Goal: Task Accomplishment & Management: Use online tool/utility

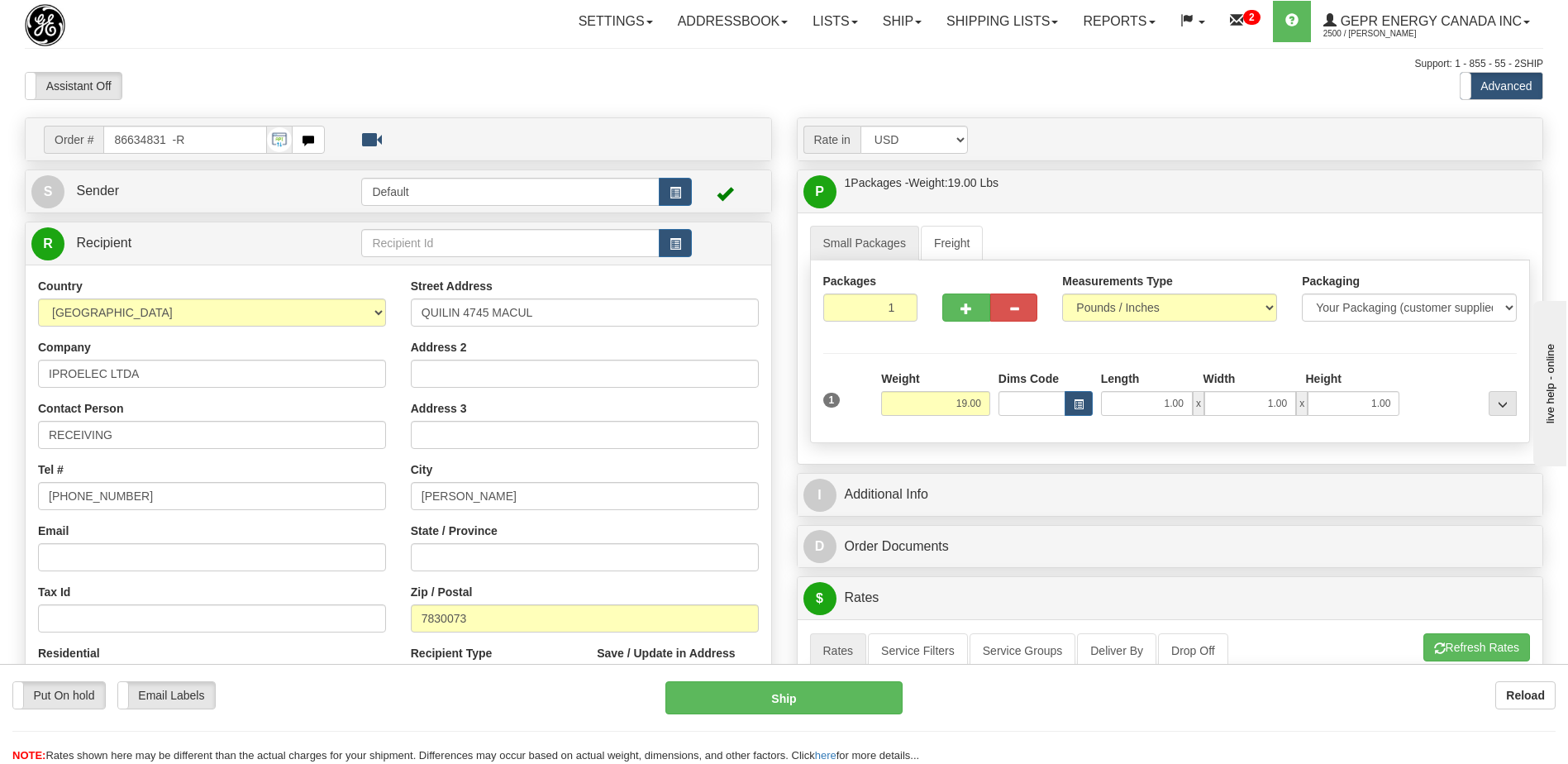
drag, startPoint x: 437, startPoint y: 98, endPoint x: 422, endPoint y: 35, distance: 64.8
click at [437, 98] on div "Assistant On Assistant Off Do a return Do a return" at bounding box center [333, 86] width 643 height 28
click at [702, 469] on div "City SANTIAGO" at bounding box center [585, 485] width 348 height 49
click at [1049, 105] on div "Toggle navigation Settings Shipping Preferences Fields Preferences New" at bounding box center [784, 635] width 1568 height 1269
click at [589, 77] on div "Assistant On Assistant Off Do a return Do a return" at bounding box center [333, 86] width 643 height 28
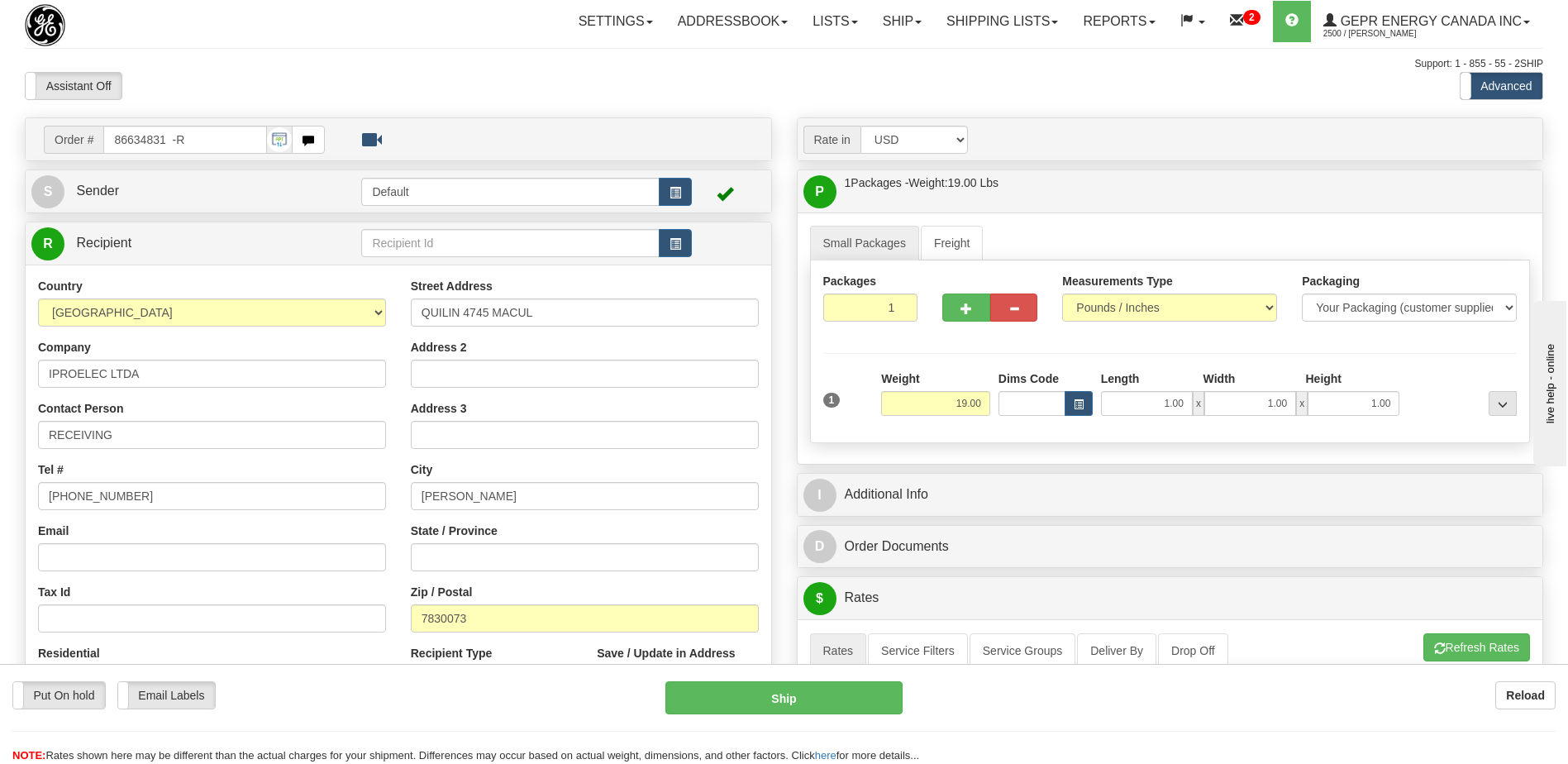
click at [237, 530] on div "Email" at bounding box center [212, 547] width 348 height 49
click at [345, 60] on div "Support: 1 - 855 - 55 - 2SHIP" at bounding box center [784, 64] width 1518 height 14
click at [898, 16] on link "Ship" at bounding box center [903, 22] width 64 height 42
click at [844, 59] on span "Ship Screen" at bounding box center [831, 58] width 63 height 13
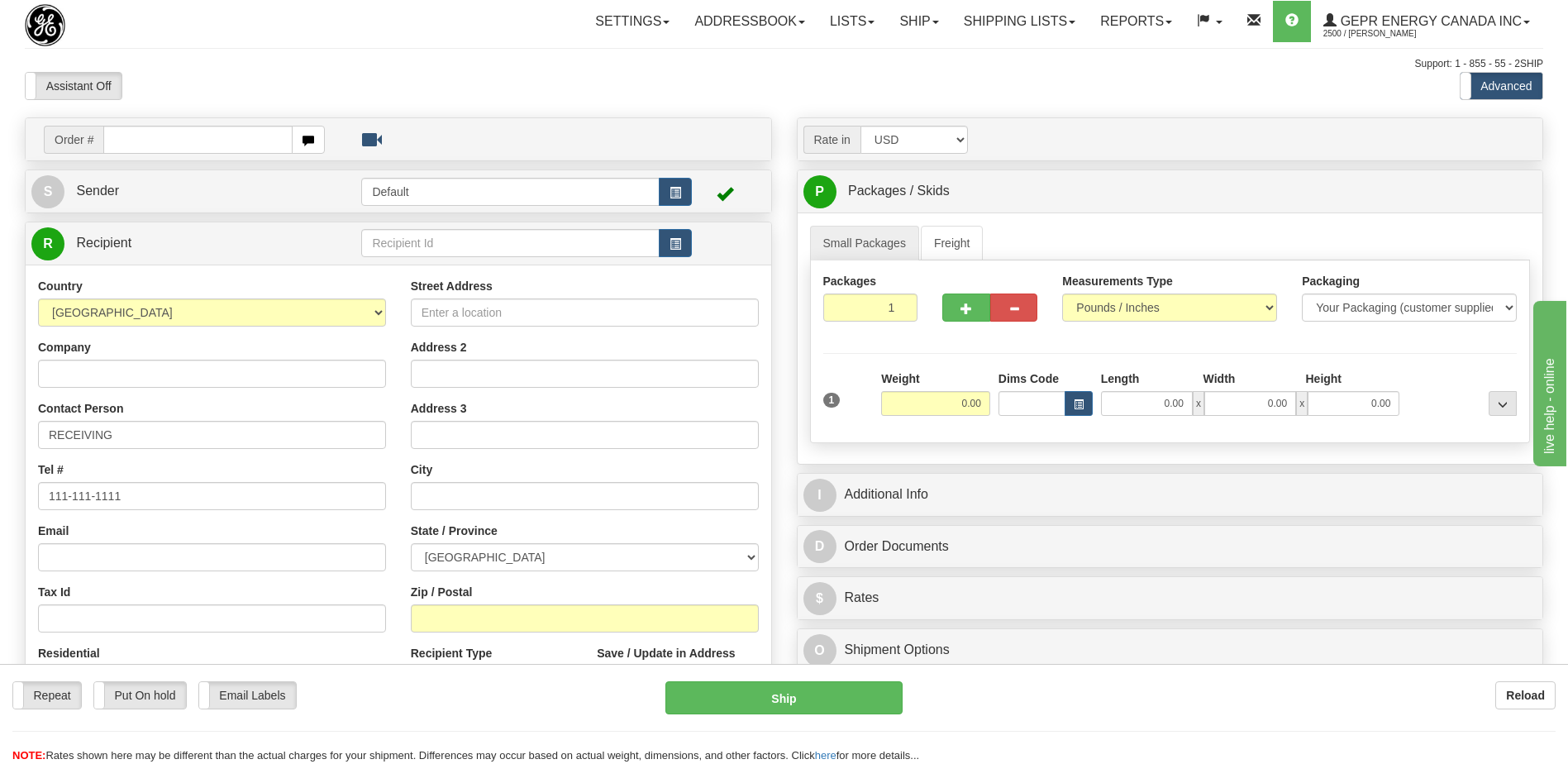
click at [133, 142] on input "text" at bounding box center [198, 139] width 189 height 28
drag, startPoint x: 133, startPoint y: 142, endPoint x: 135, endPoint y: 157, distance: 15.1
type input "0086693511"
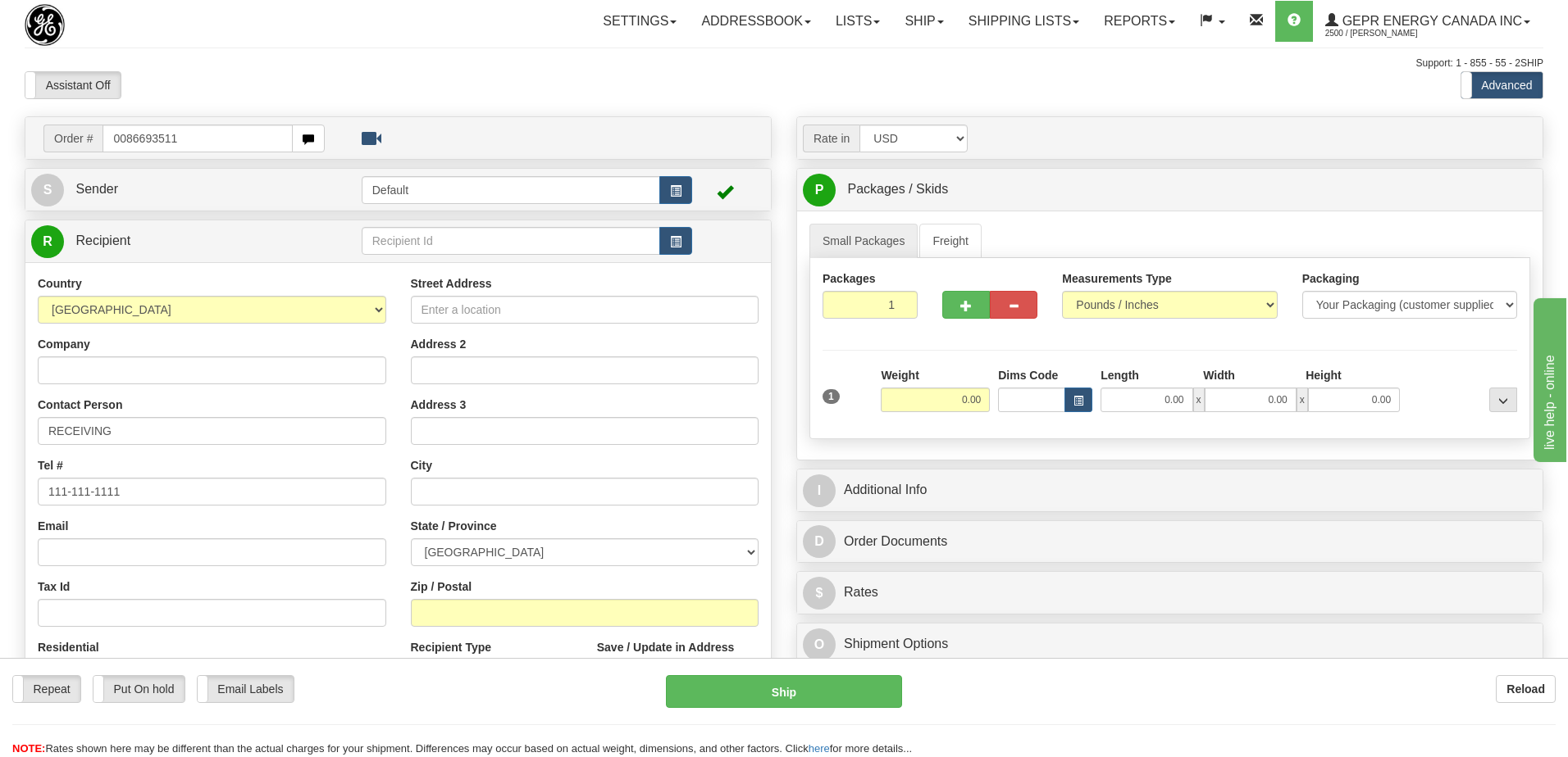
click at [188, 90] on body "Training Course Close Toggle navigation Settings Shipping Preferences New Recip…" at bounding box center [784, 378] width 1568 height 757
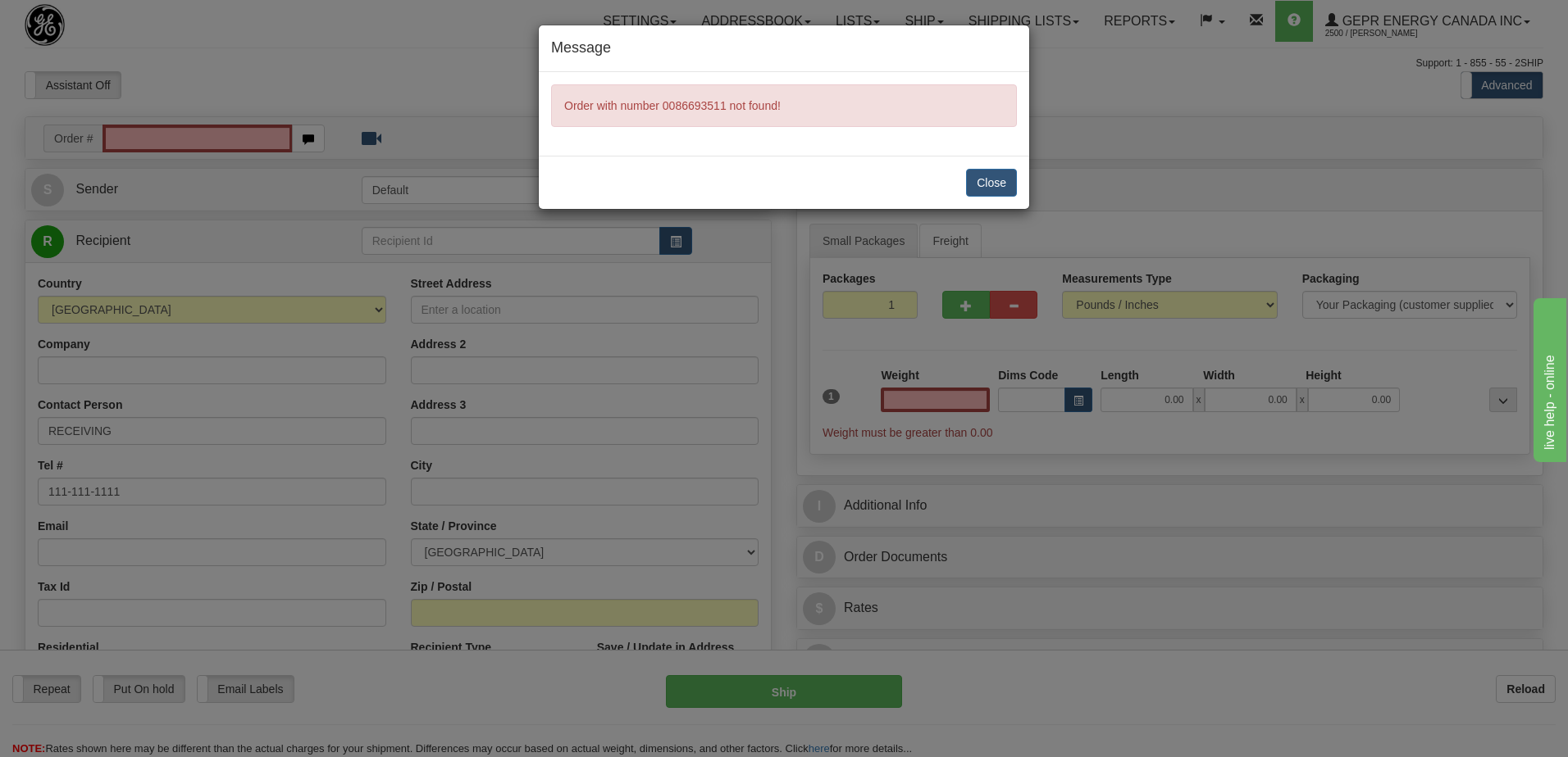
type input "0.00"
click at [983, 186] on button "Close" at bounding box center [992, 182] width 51 height 28
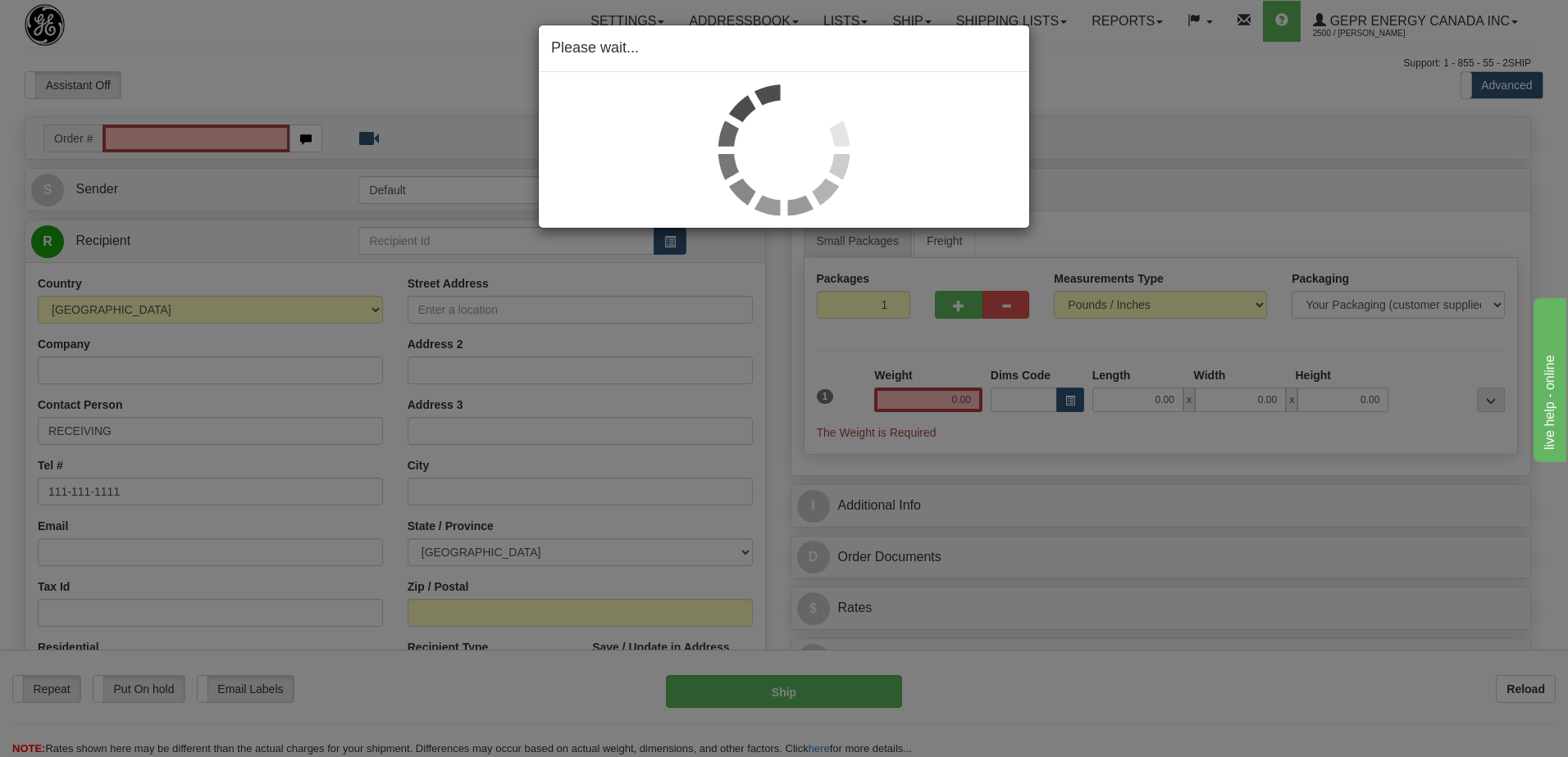
click at [187, 144] on div "Please wait..." at bounding box center [784, 378] width 1568 height 757
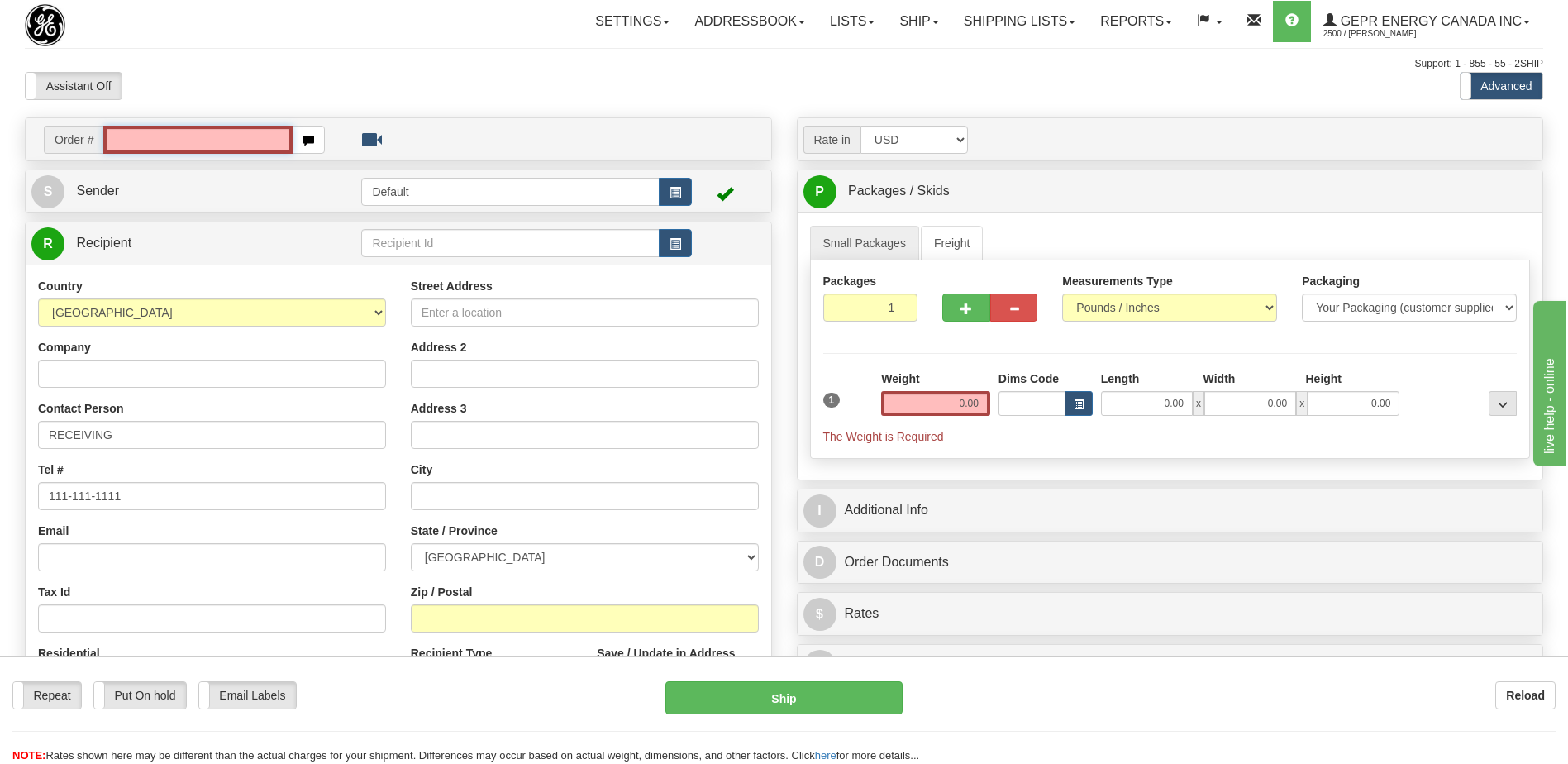
click at [189, 143] on input "text" at bounding box center [198, 139] width 189 height 28
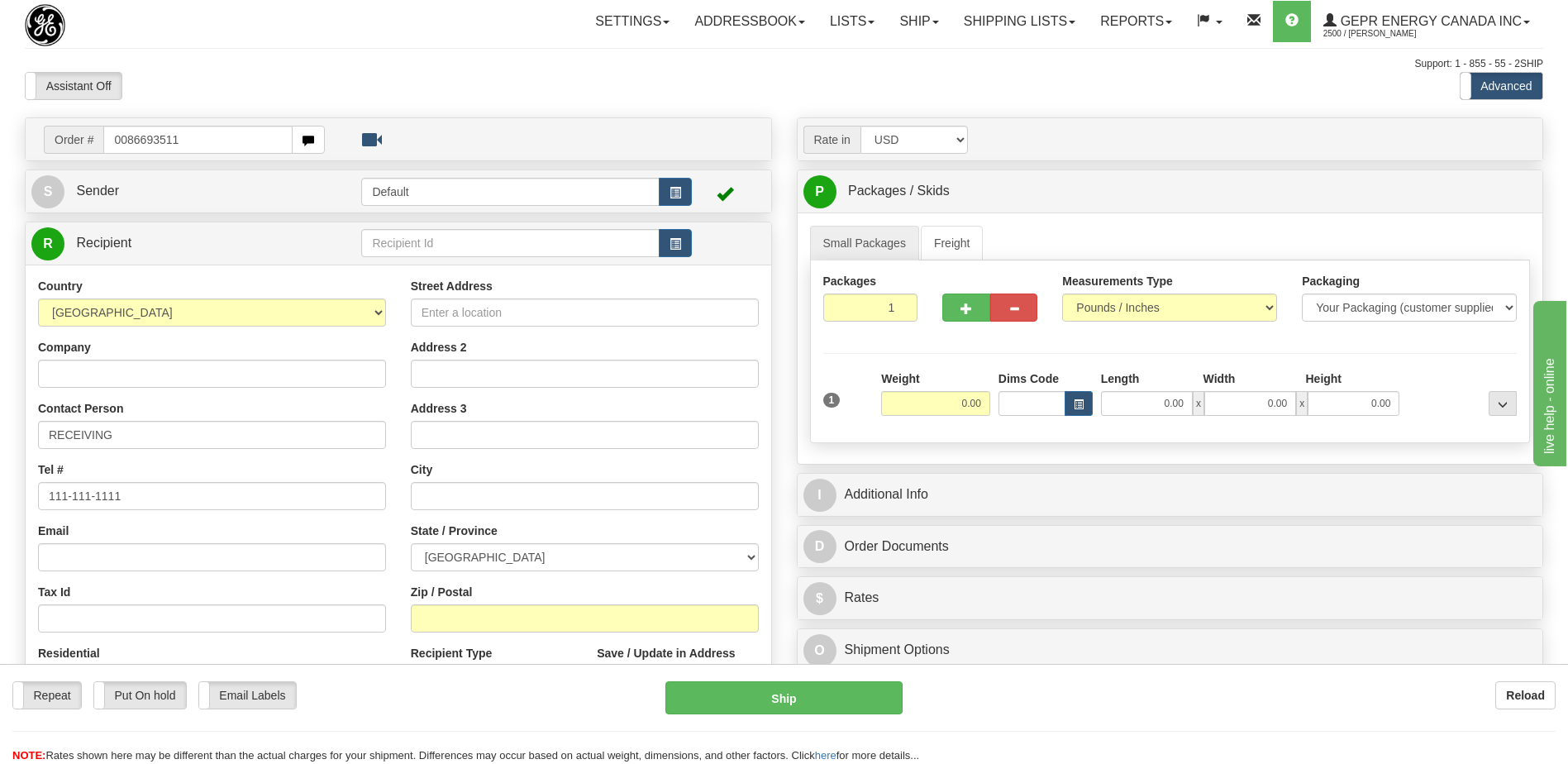
click at [125, 145] on input "0086693511" at bounding box center [198, 139] width 189 height 28
type input "86693511"
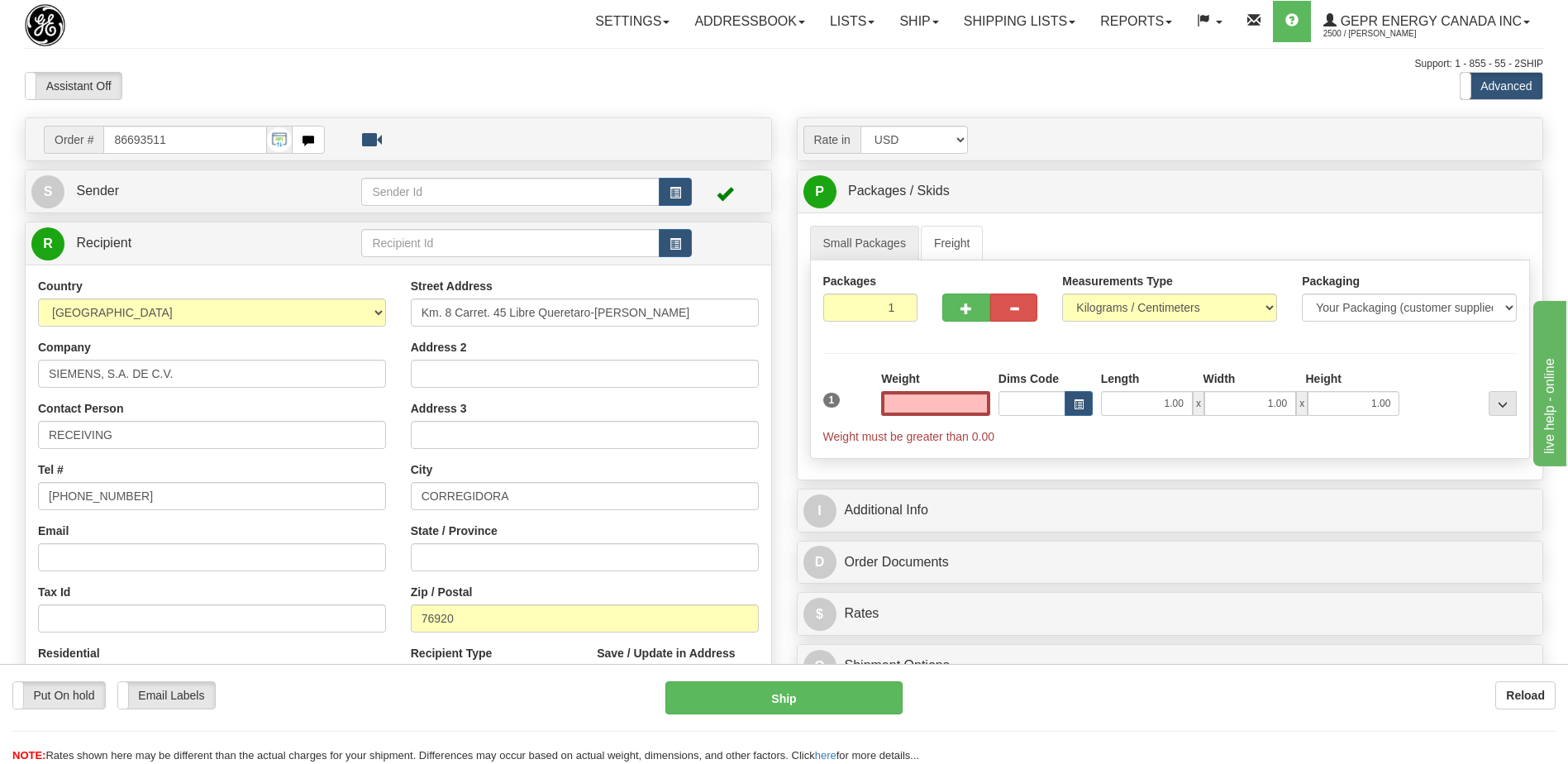
type input "0.00"
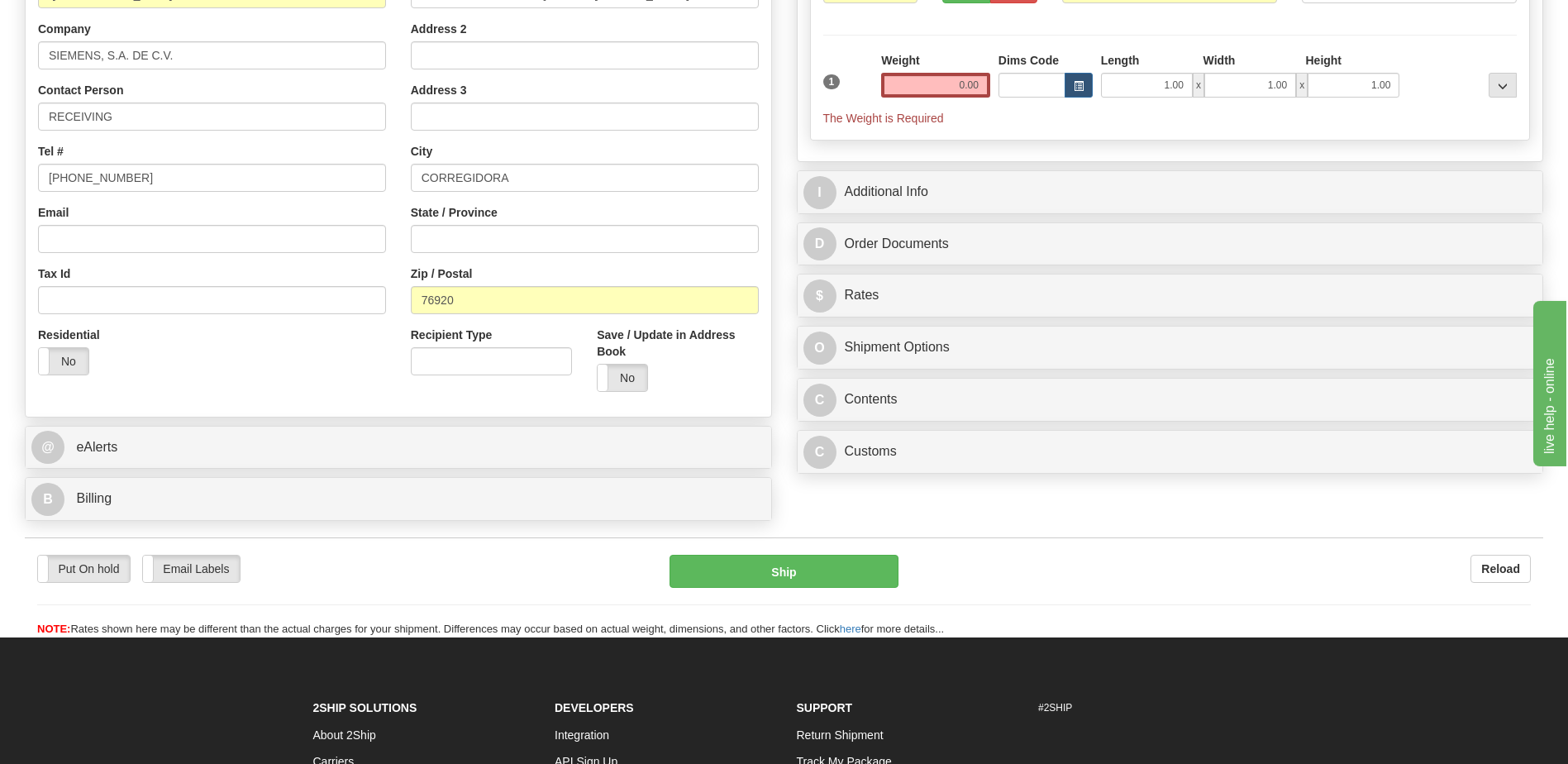
scroll to position [414, 0]
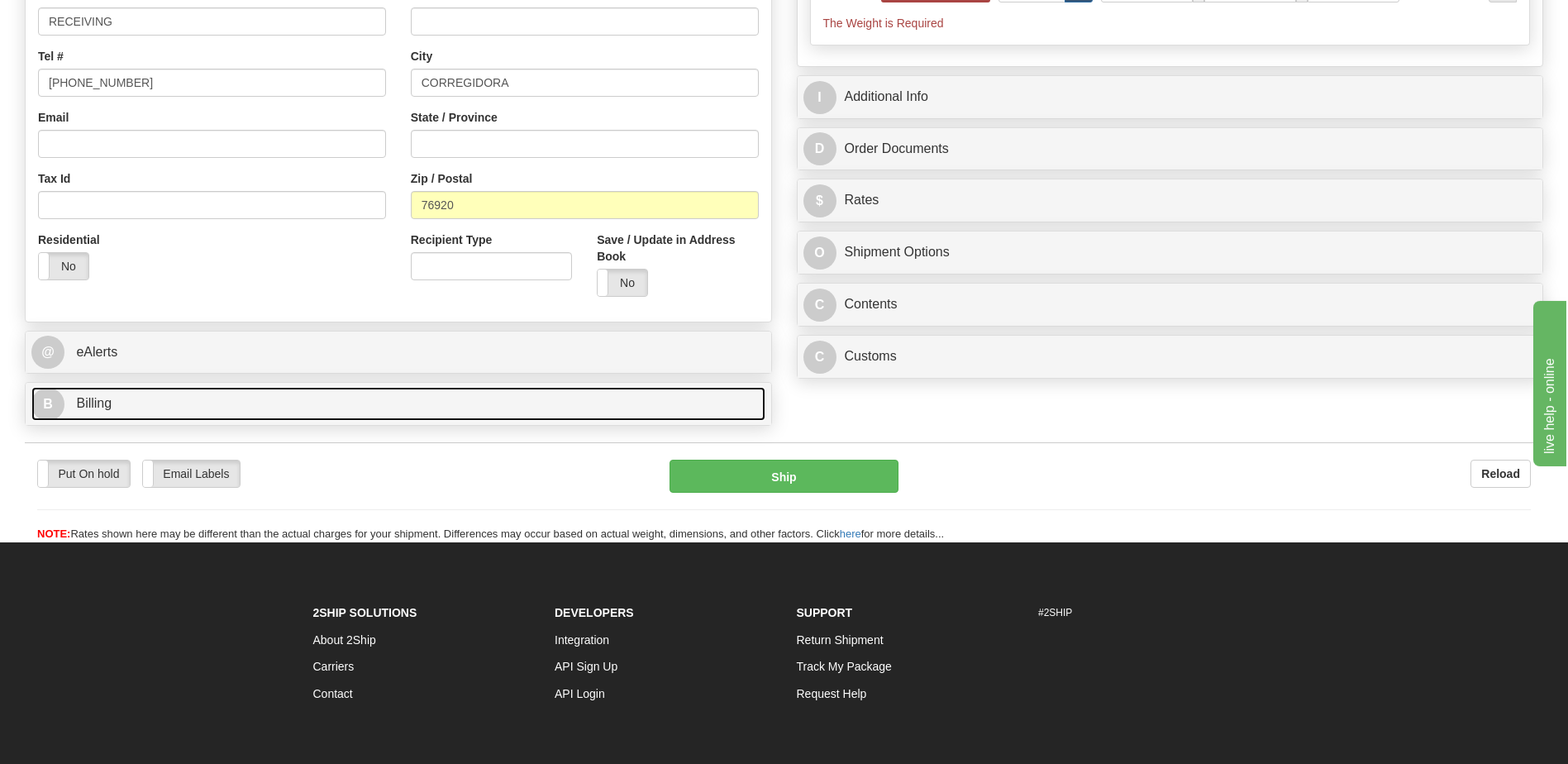
click at [235, 419] on link "B Billing" at bounding box center [399, 404] width 734 height 34
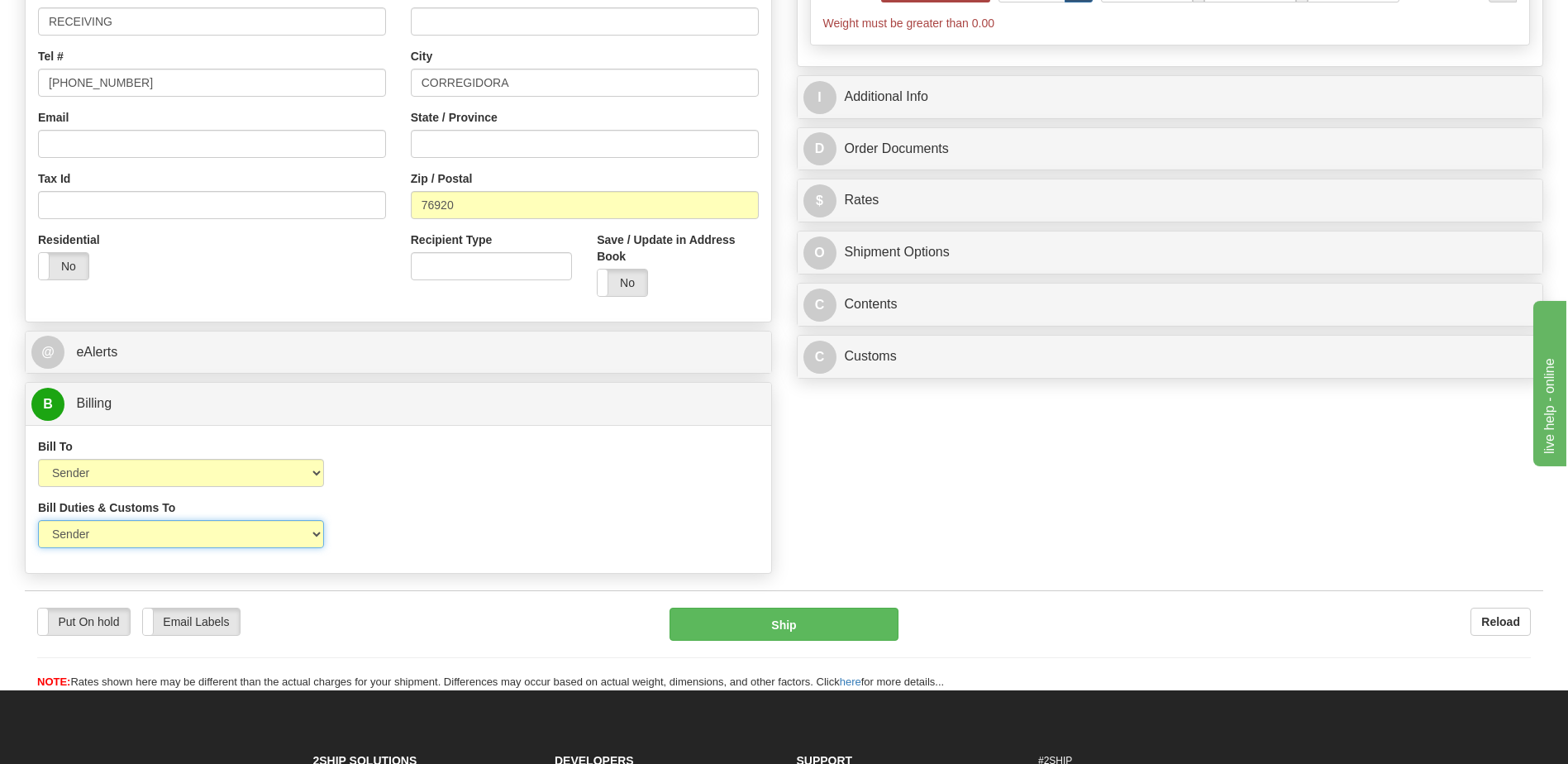
click at [209, 537] on select "Sender Recipient Third Party" at bounding box center [181, 534] width 286 height 28
select select "2"
click at [38, 520] on select "Sender Recipient Third Party" at bounding box center [181, 534] width 286 height 28
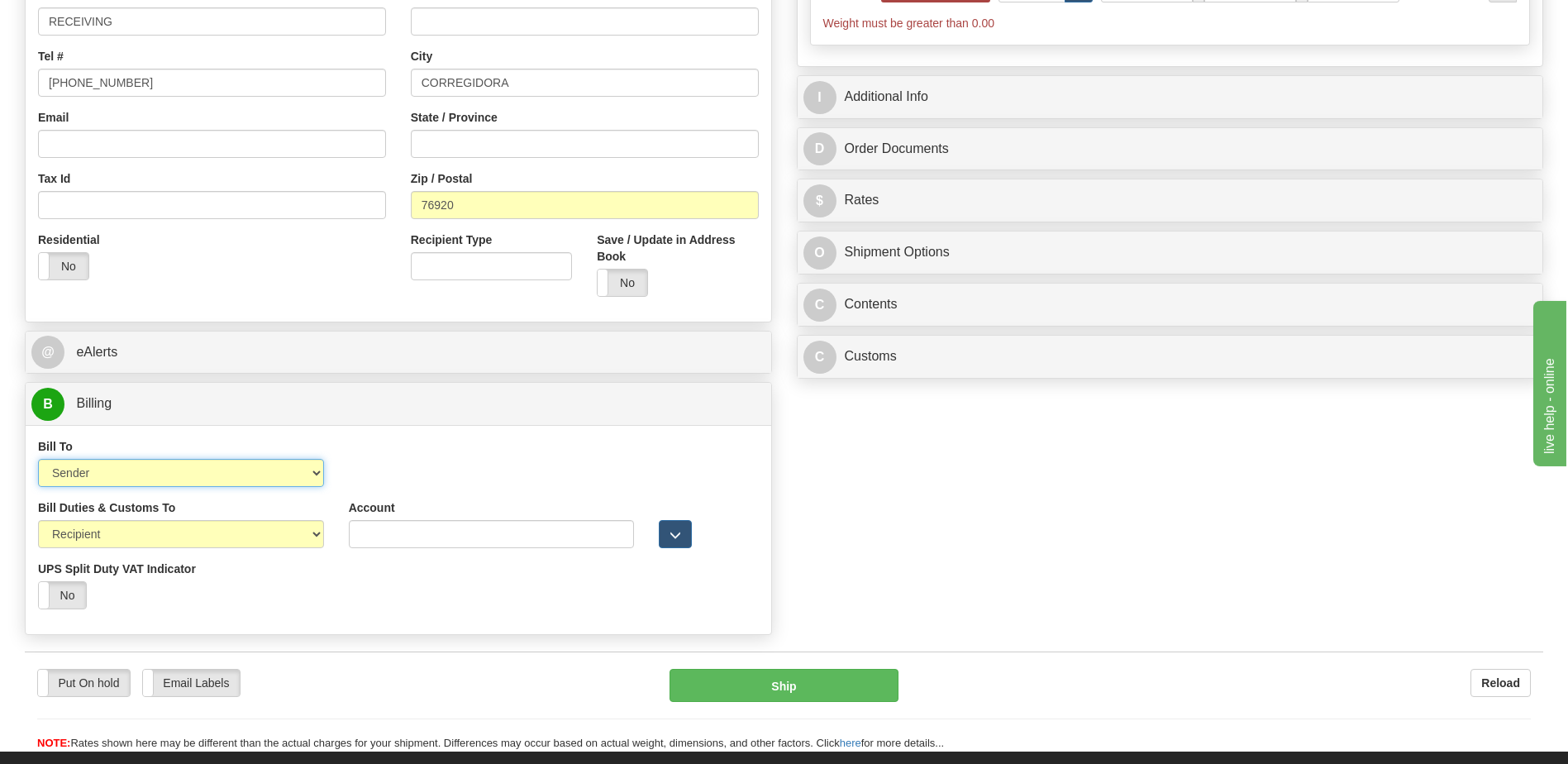
click at [224, 478] on select "Sender Recipient Third Party Collect" at bounding box center [181, 473] width 286 height 28
select select "2"
click at [38, 459] on select "Sender Recipient Third Party Collect" at bounding box center [181, 473] width 286 height 28
click at [366, 479] on input "Account" at bounding box center [492, 473] width 286 height 28
paste input "952593553"
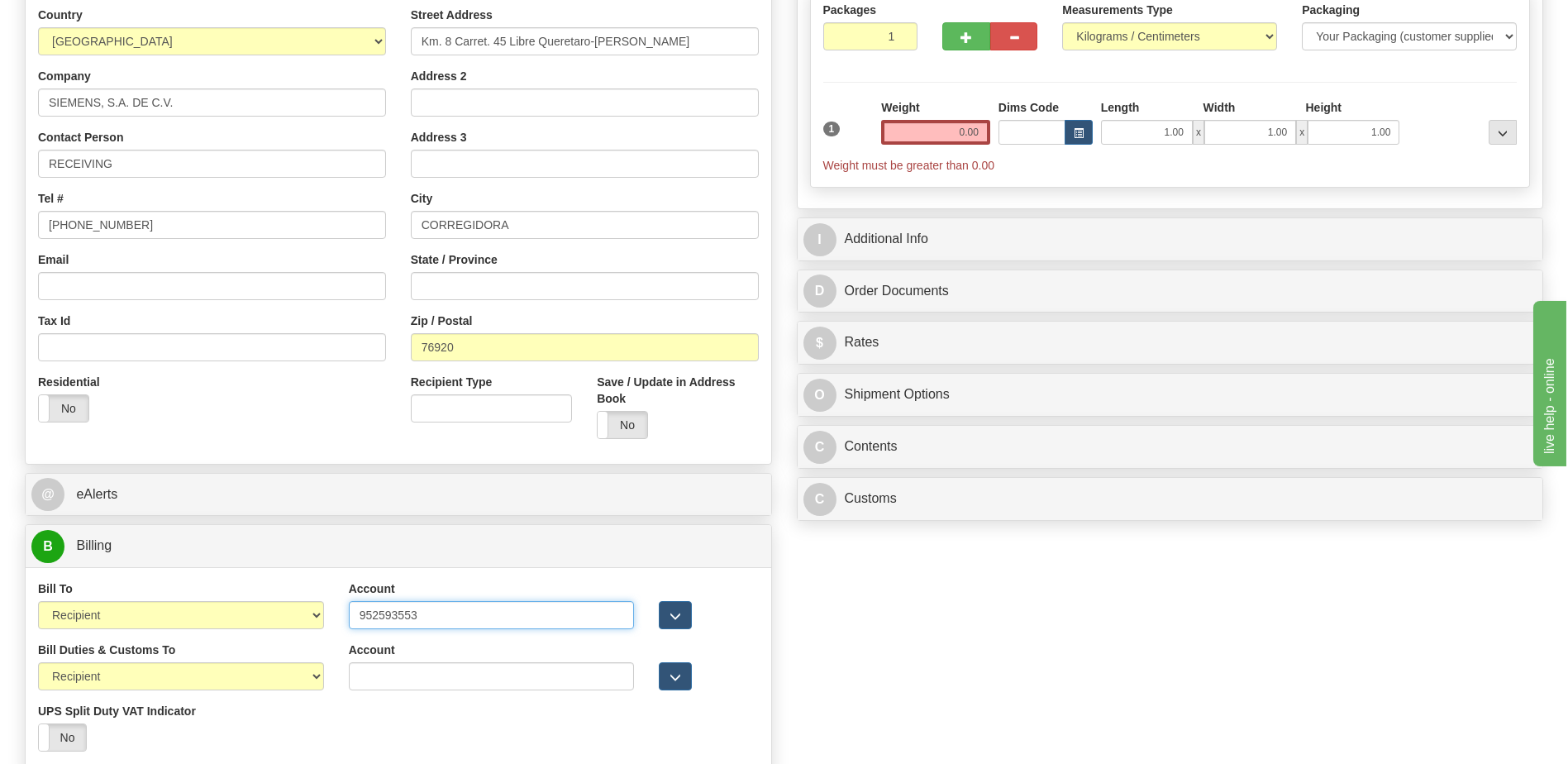
scroll to position [165, 0]
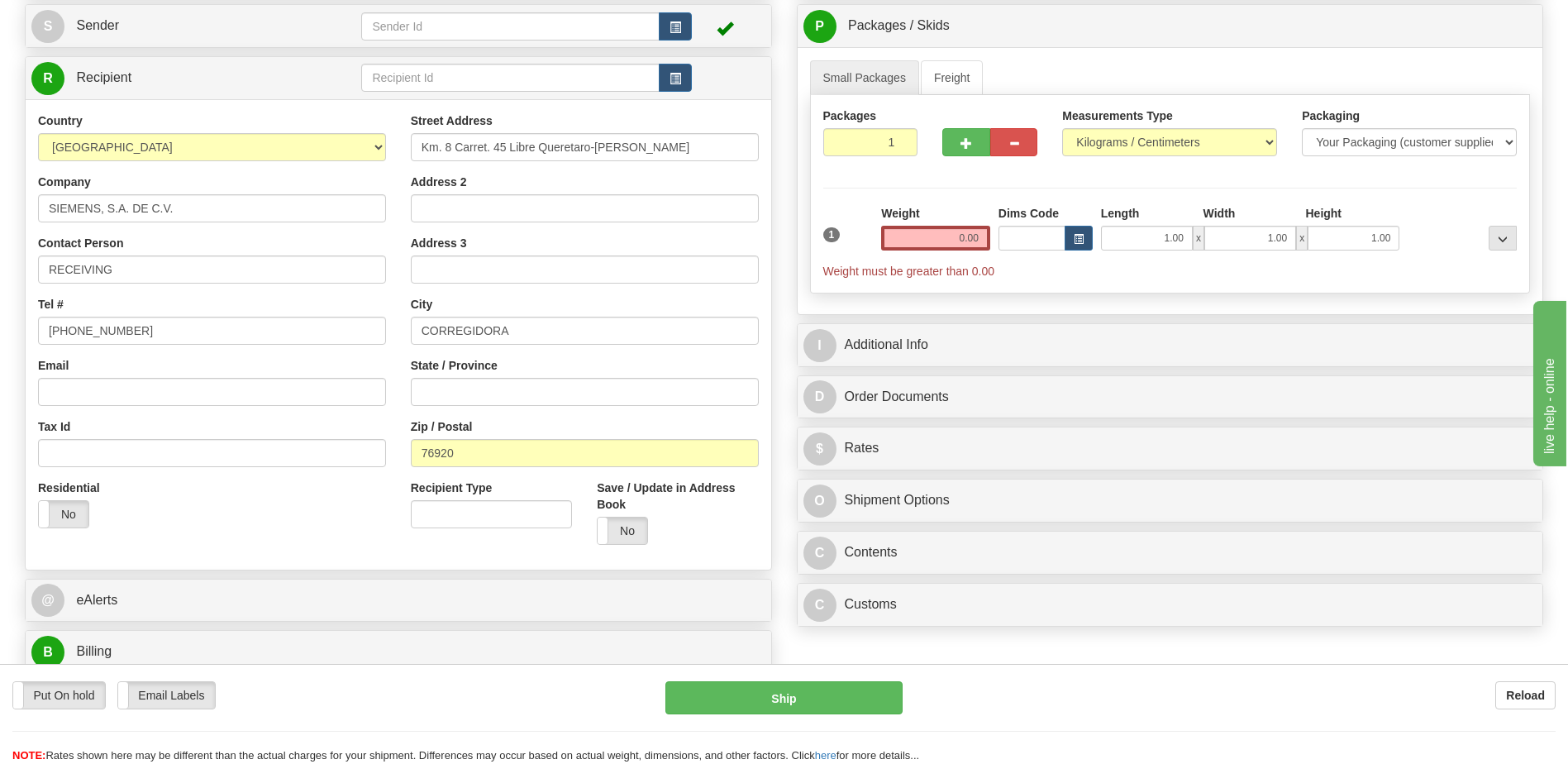
type input "952593553"
click at [957, 243] on input "0.00" at bounding box center [936, 238] width 109 height 25
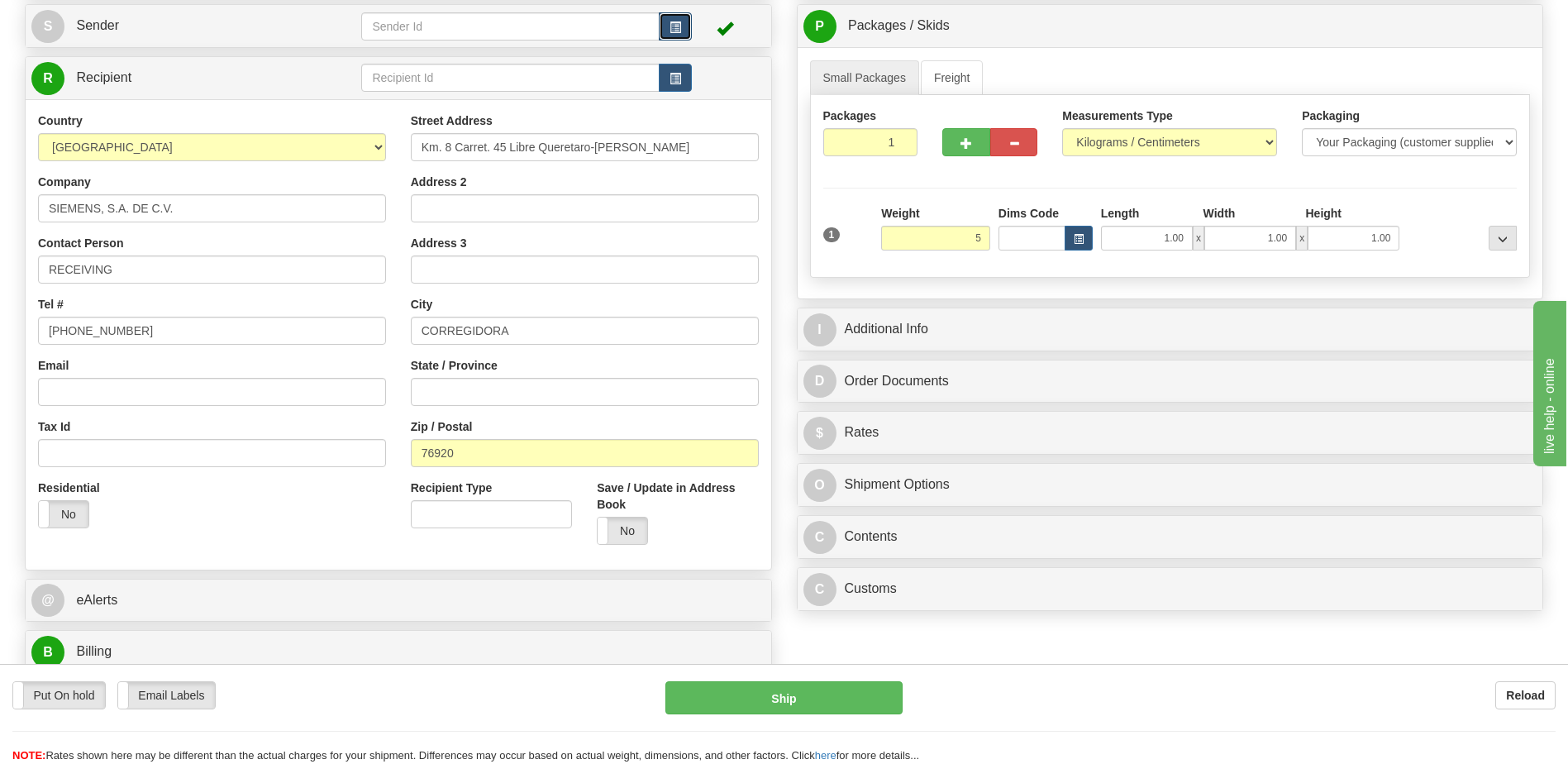
type input "5.00"
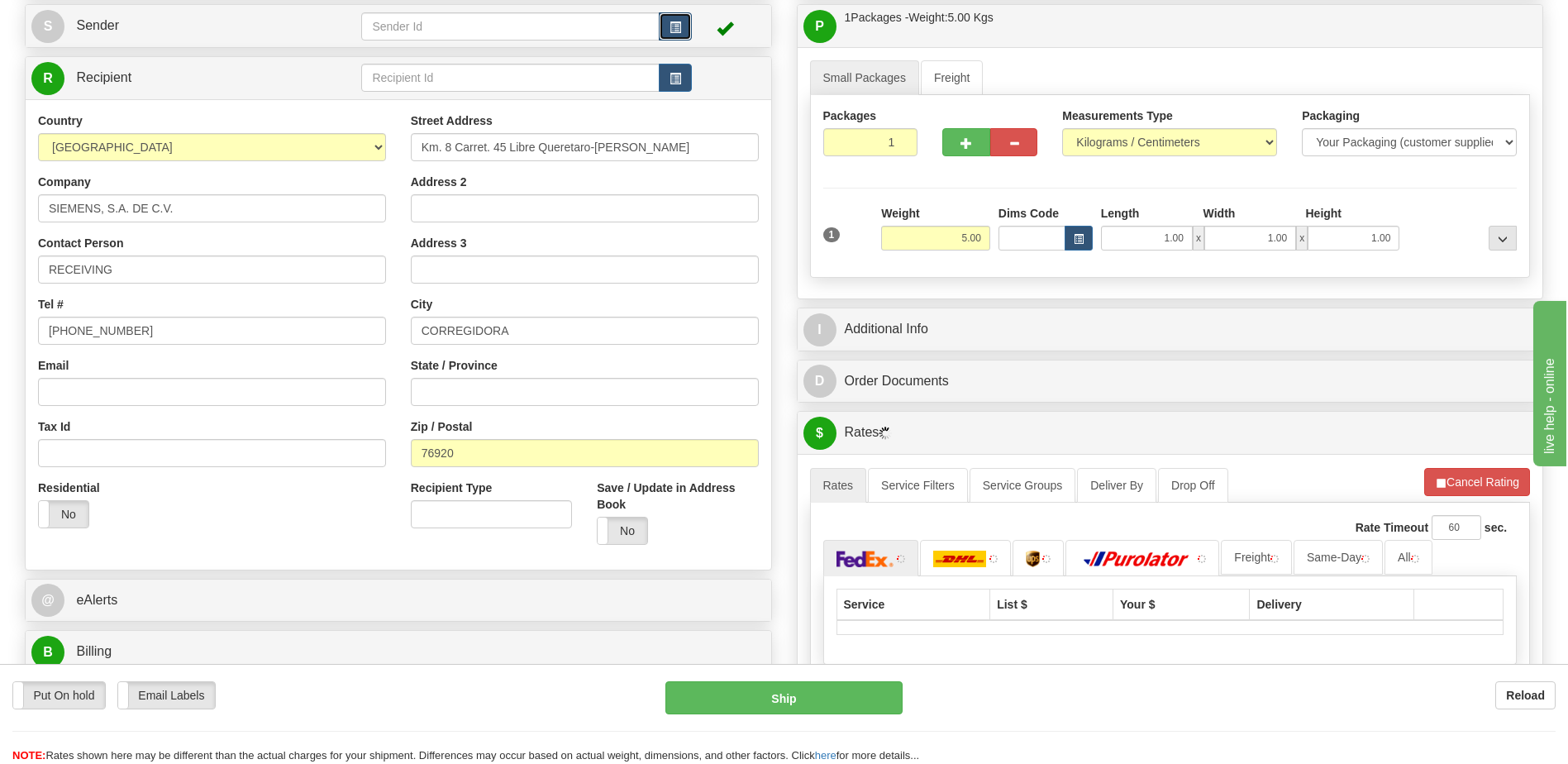
click at [670, 23] on span "button" at bounding box center [676, 27] width 12 height 11
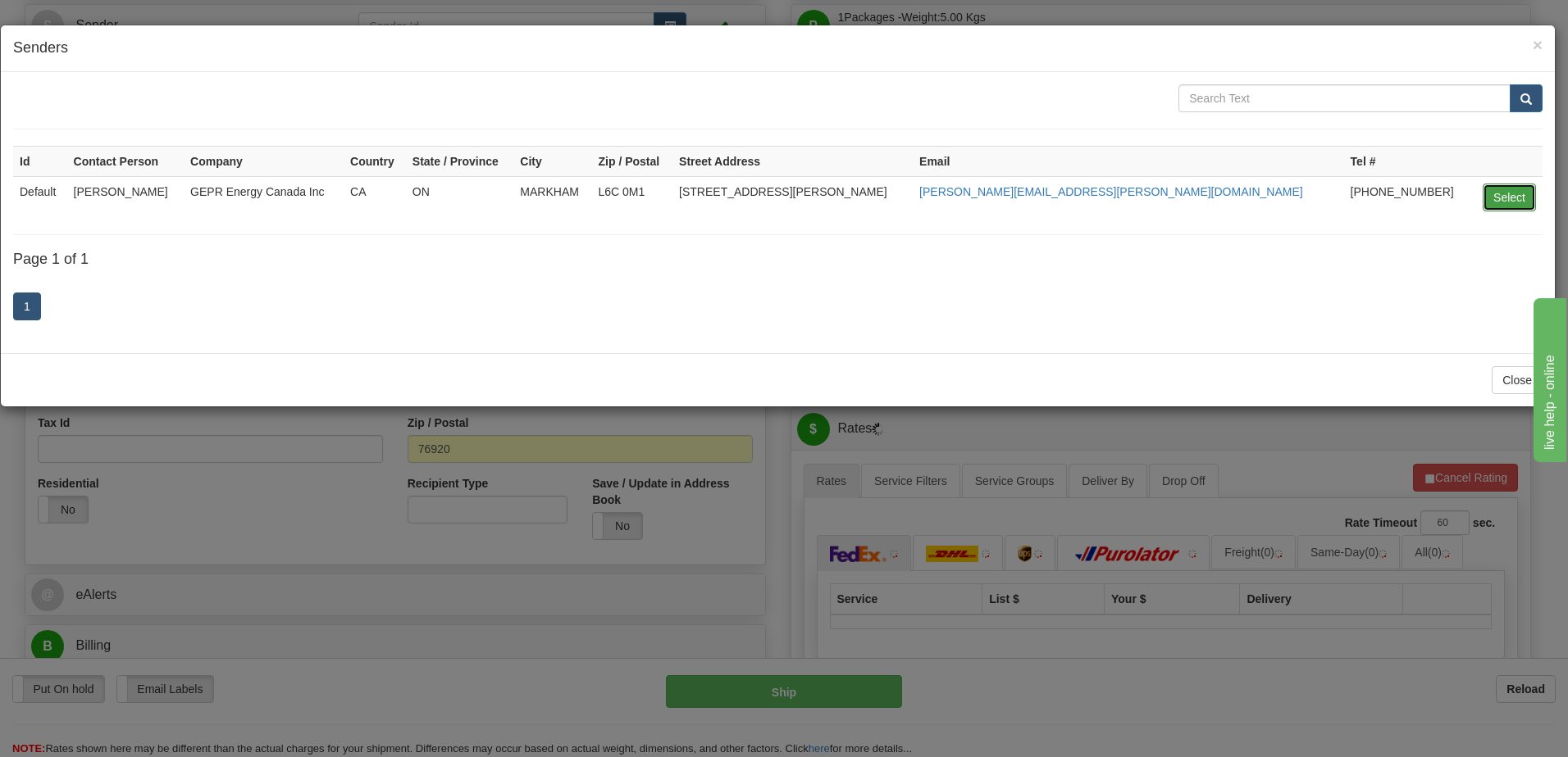
click at [1504, 202] on button "Select" at bounding box center [1509, 197] width 53 height 28
type input "Default"
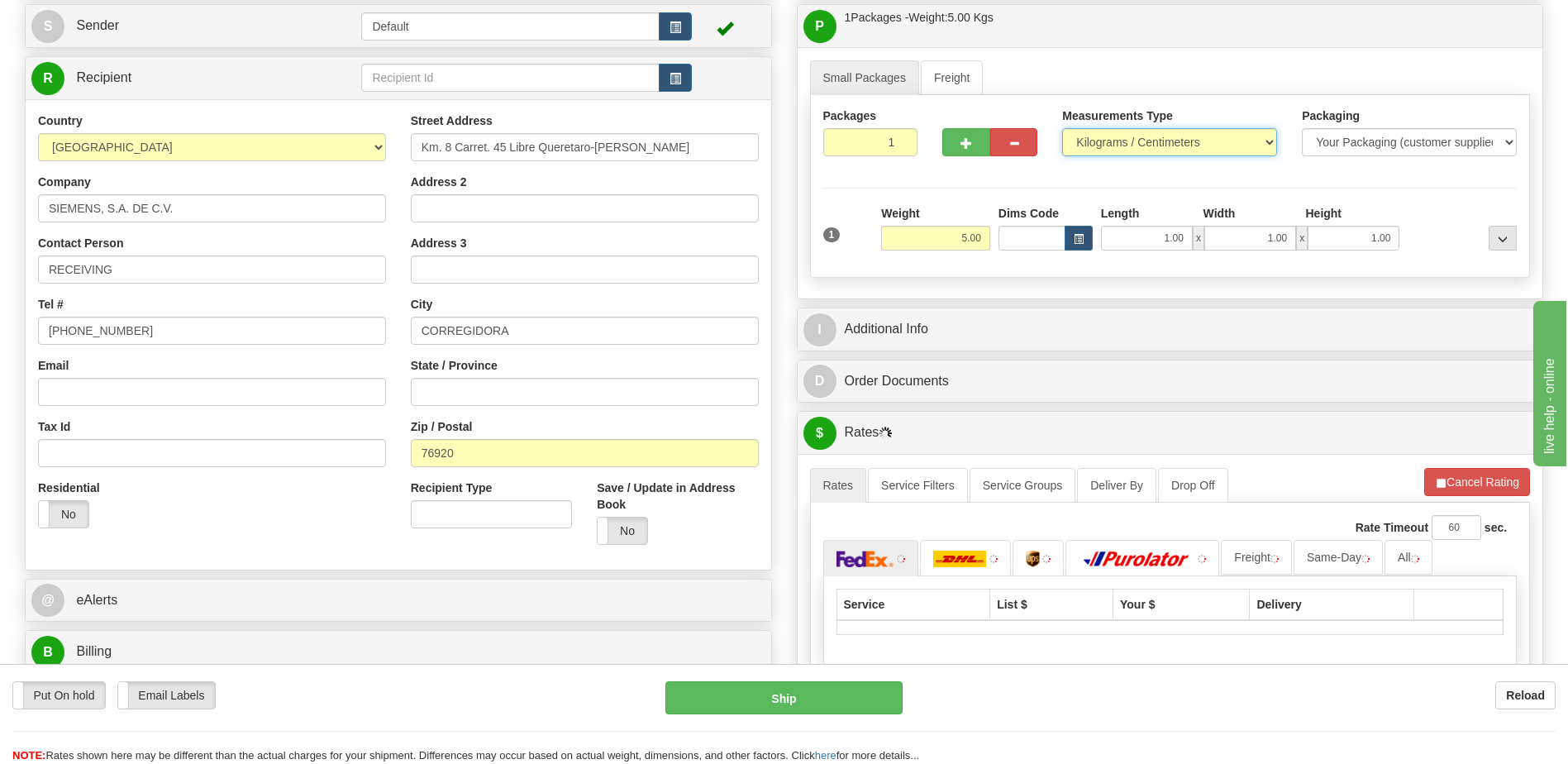
click at [1161, 132] on select "Pounds / Inches Kilograms / Centimeters" at bounding box center [1169, 142] width 215 height 28
select select "0"
click at [1062, 128] on select "Pounds / Inches Kilograms / Centimeters" at bounding box center [1169, 142] width 215 height 28
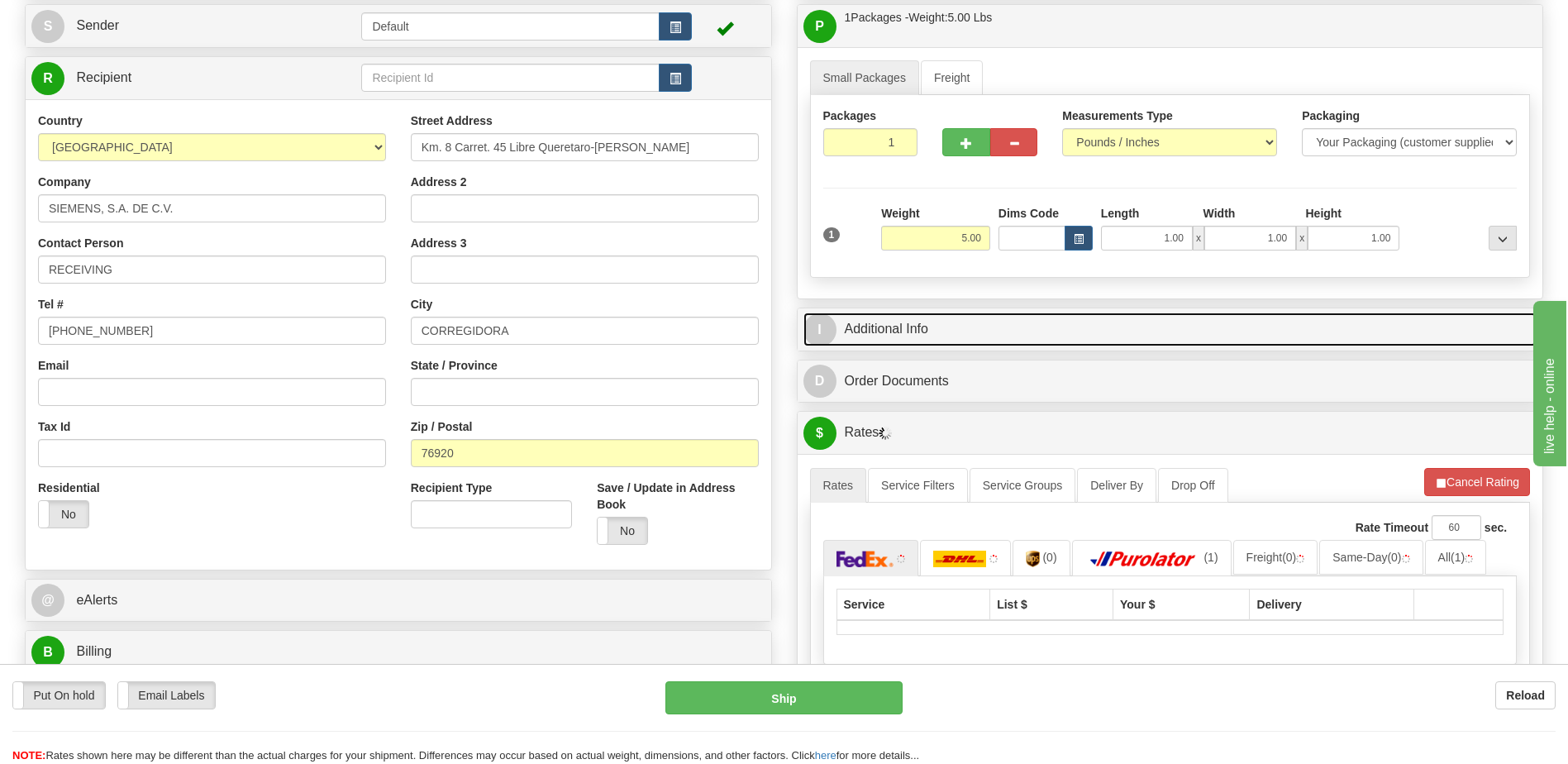
click at [945, 327] on link "I Additional Info" at bounding box center [1170, 329] width 734 height 34
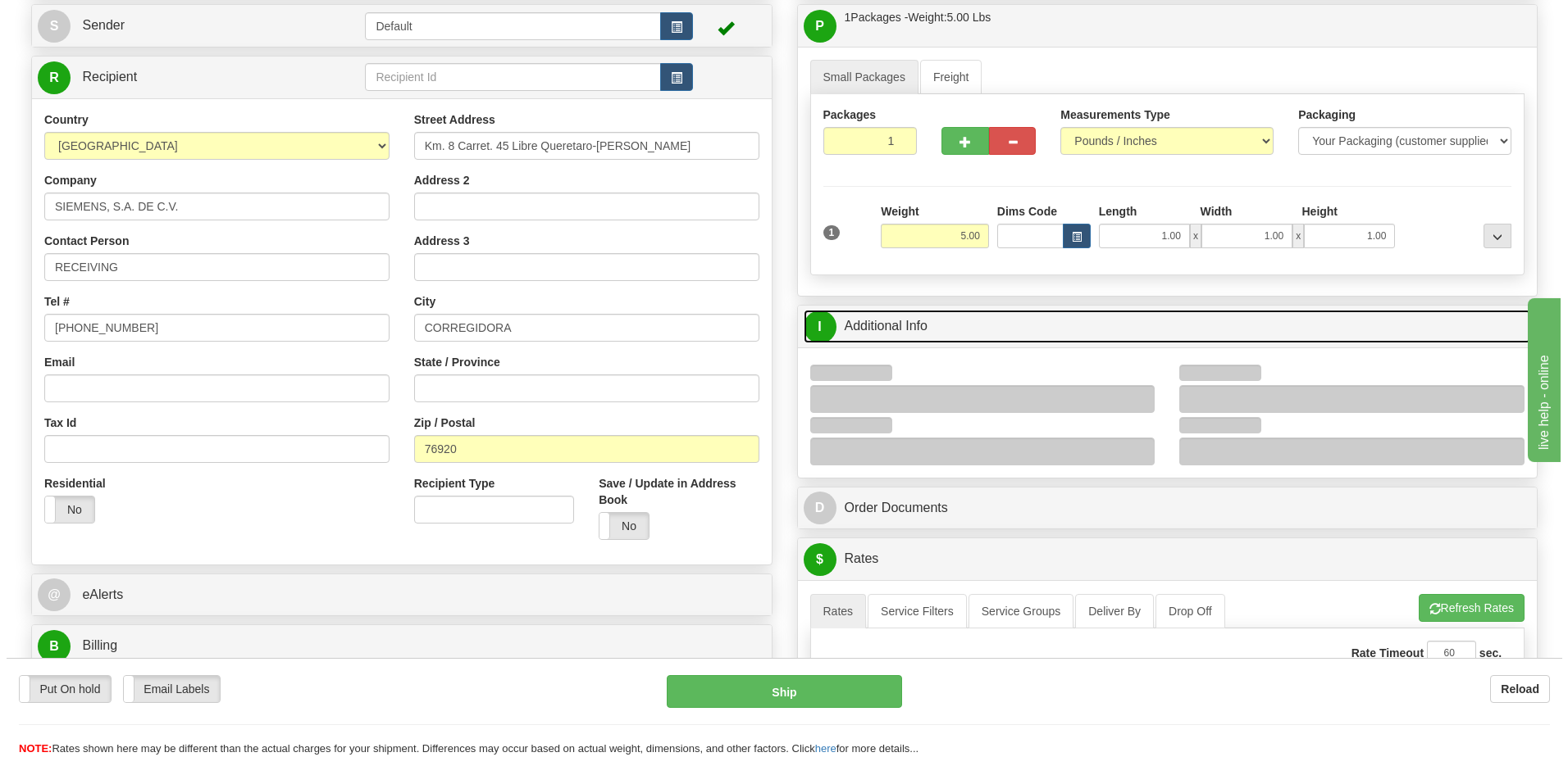
scroll to position [410, 0]
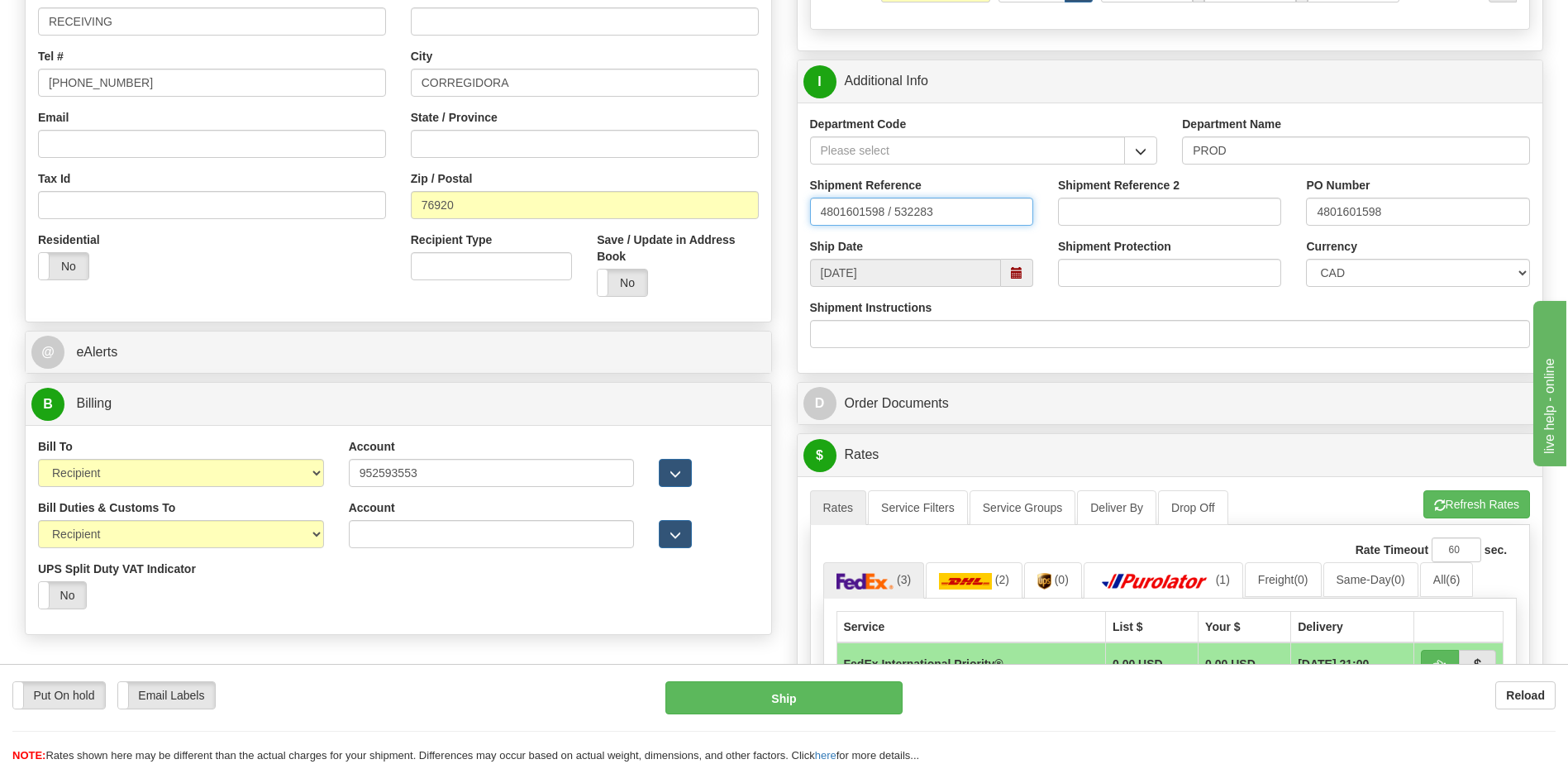
drag, startPoint x: 984, startPoint y: 219, endPoint x: 626, endPoint y: 214, distance: 358.0
type input "5399005199"
click at [1355, 276] on select "CAD USD EUR ZAR RON ANG ARN AUD AUS AWG BBD BFR BGN BHD BMD BND BRC BRL CHP CKZ…" at bounding box center [1418, 273] width 224 height 28
select select "1"
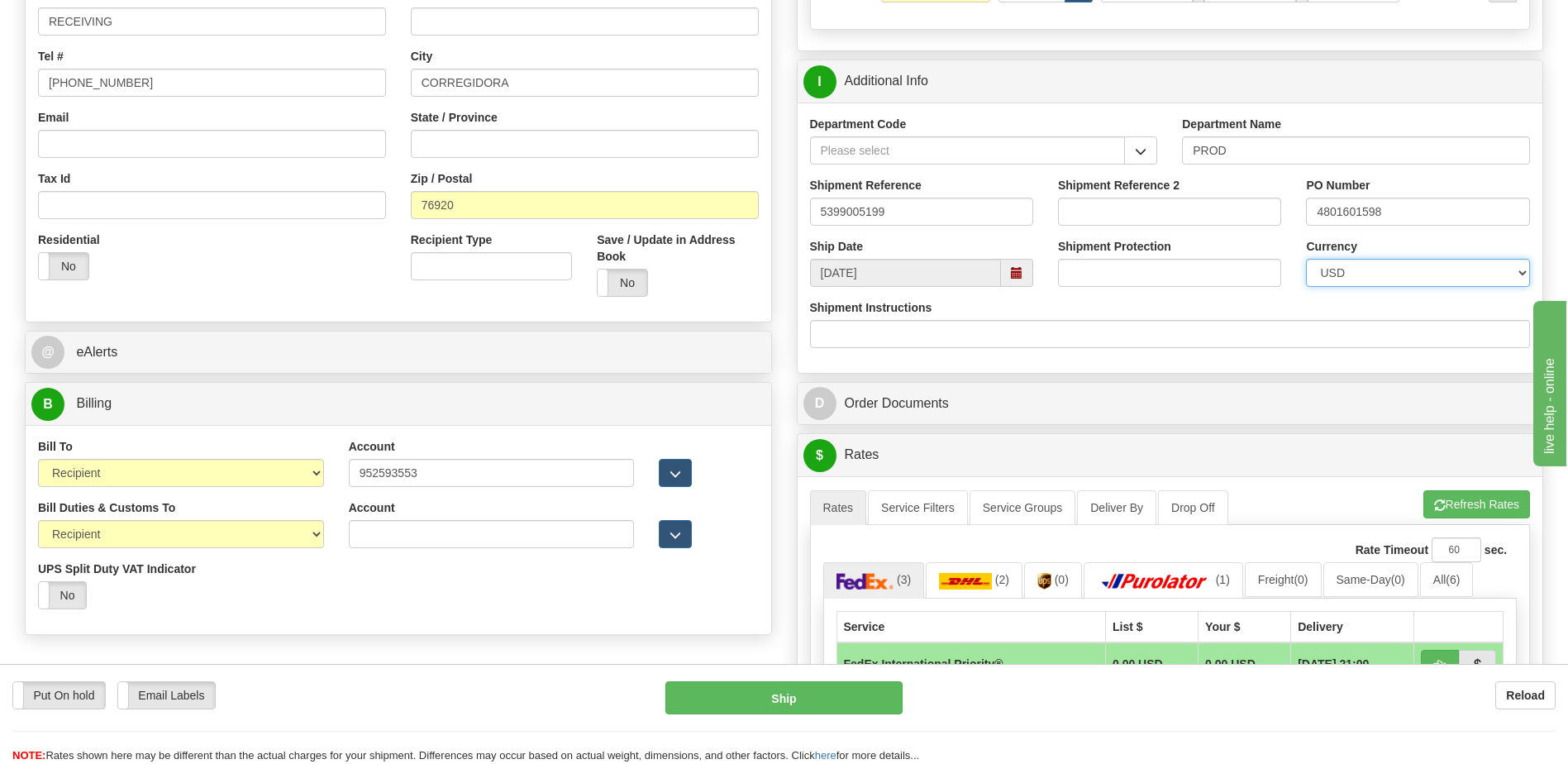
click at [1307, 259] on select "CAD USD EUR ZAR RON ANG ARN AUD AUS AWG BBD BFR BGN BHD BMD BND BRC BRL CHP CKZ…" at bounding box center [1418, 273] width 224 height 28
drag, startPoint x: 1416, startPoint y: 201, endPoint x: 1207, endPoint y: 200, distance: 209.0
click at [1207, 200] on div "Shipment Reference 5399005199 Shipment Reference 2 PO Number 4801601598" at bounding box center [1170, 208] width 746 height 62
type input "4201978437"
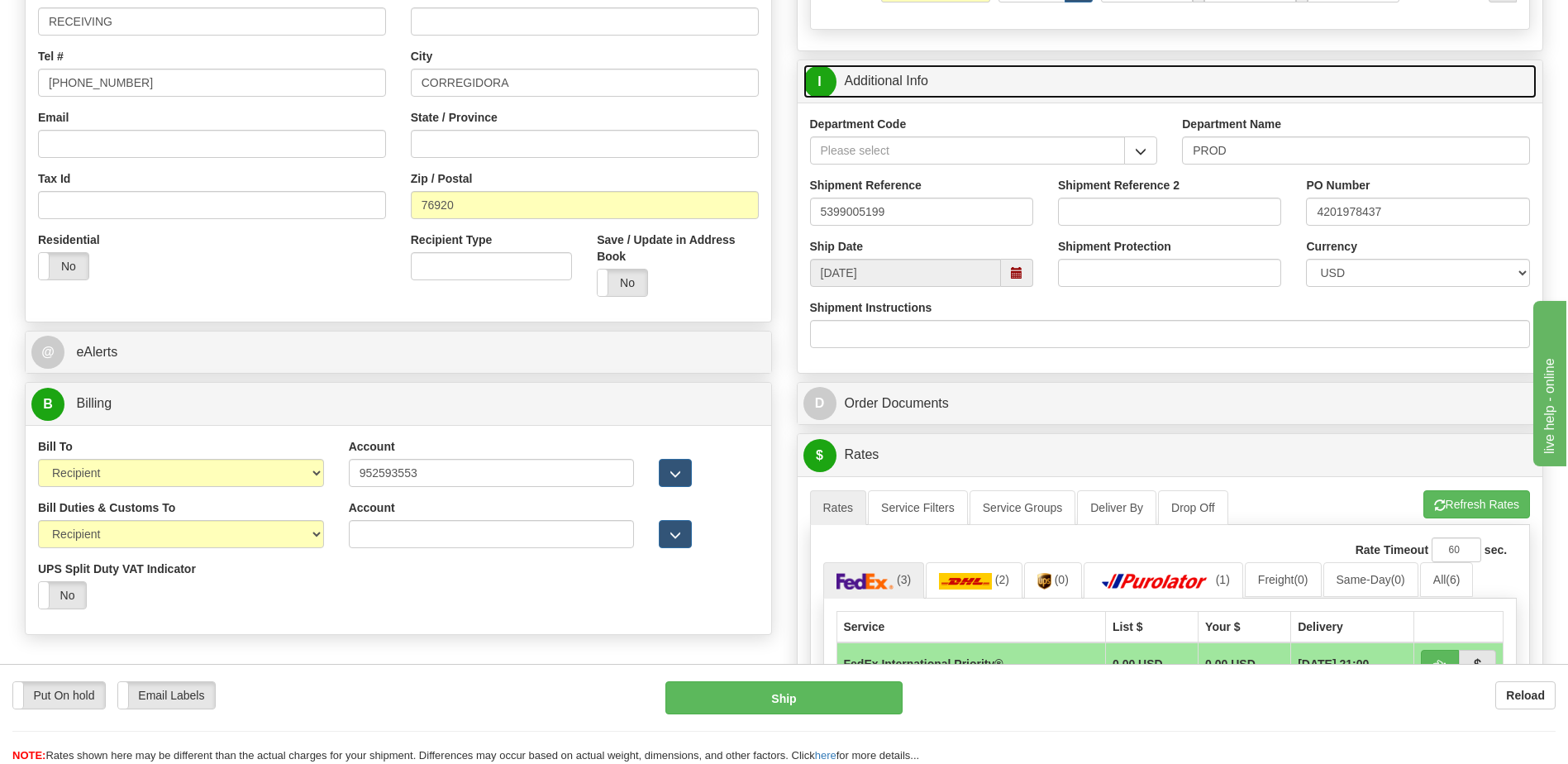
click at [906, 91] on link "I Additional Info" at bounding box center [1170, 82] width 734 height 34
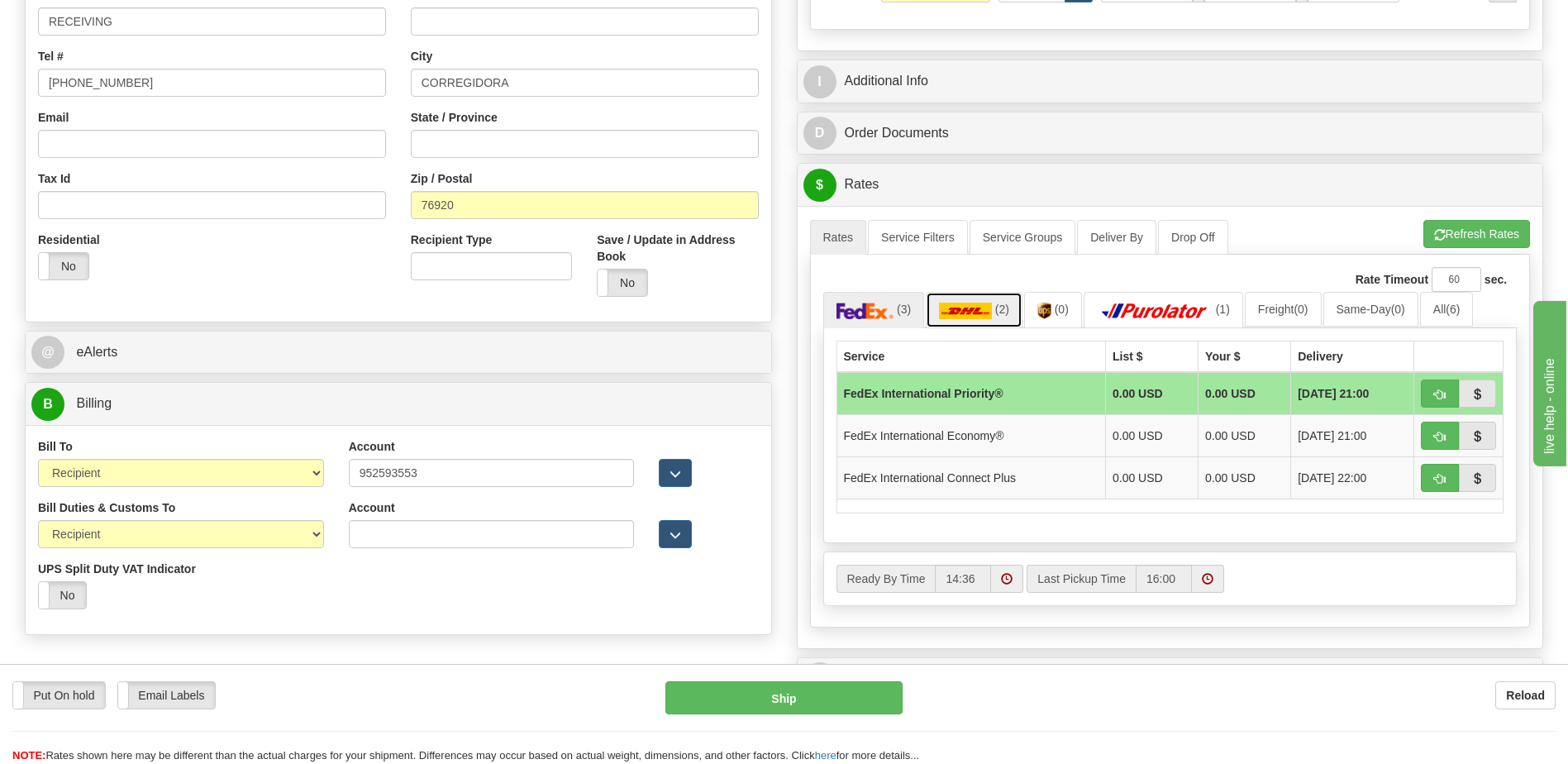
click at [979, 315] on img at bounding box center [965, 310] width 53 height 17
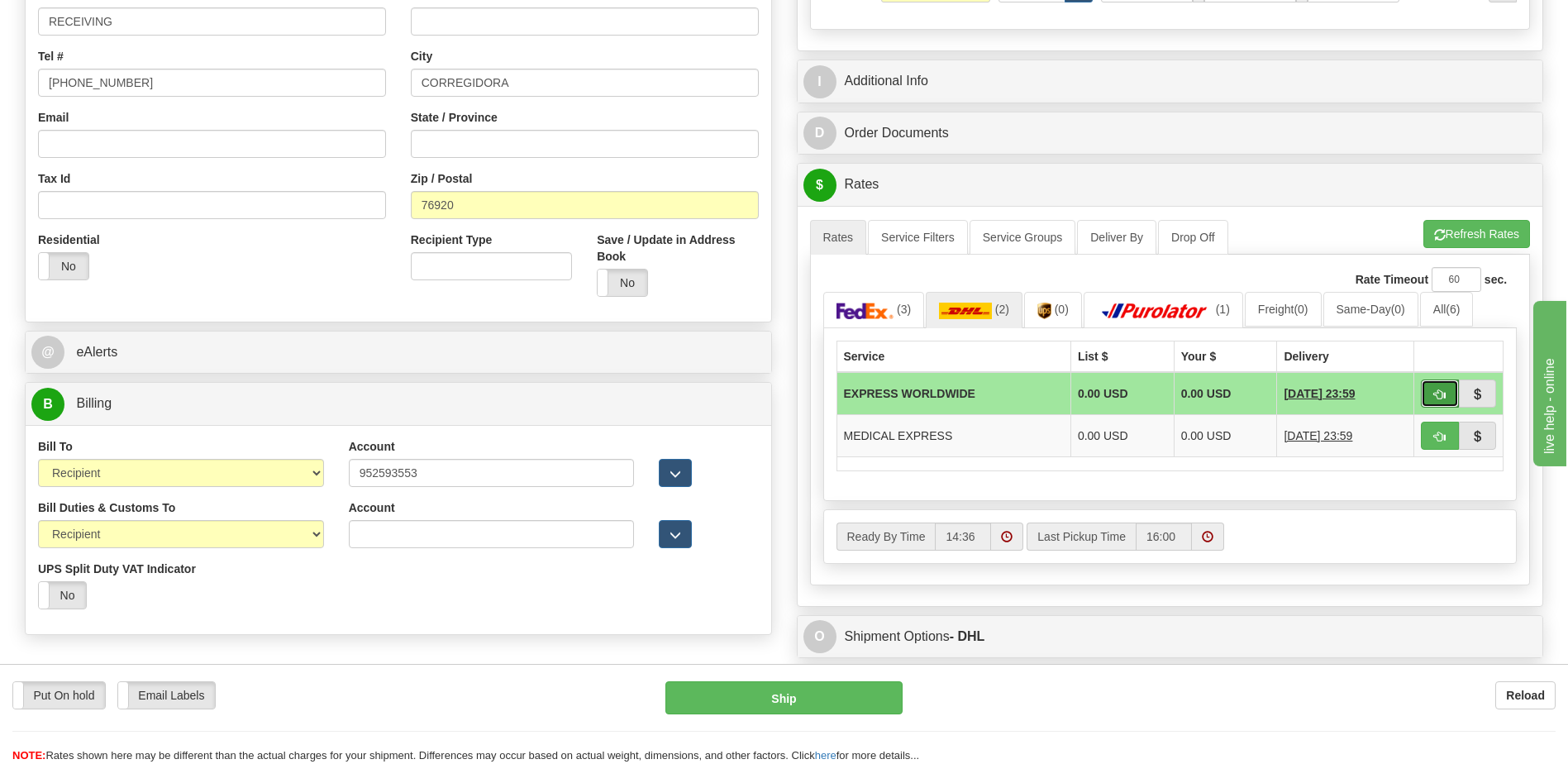
click at [1438, 399] on span "button" at bounding box center [1441, 395] width 12 height 11
type input "P"
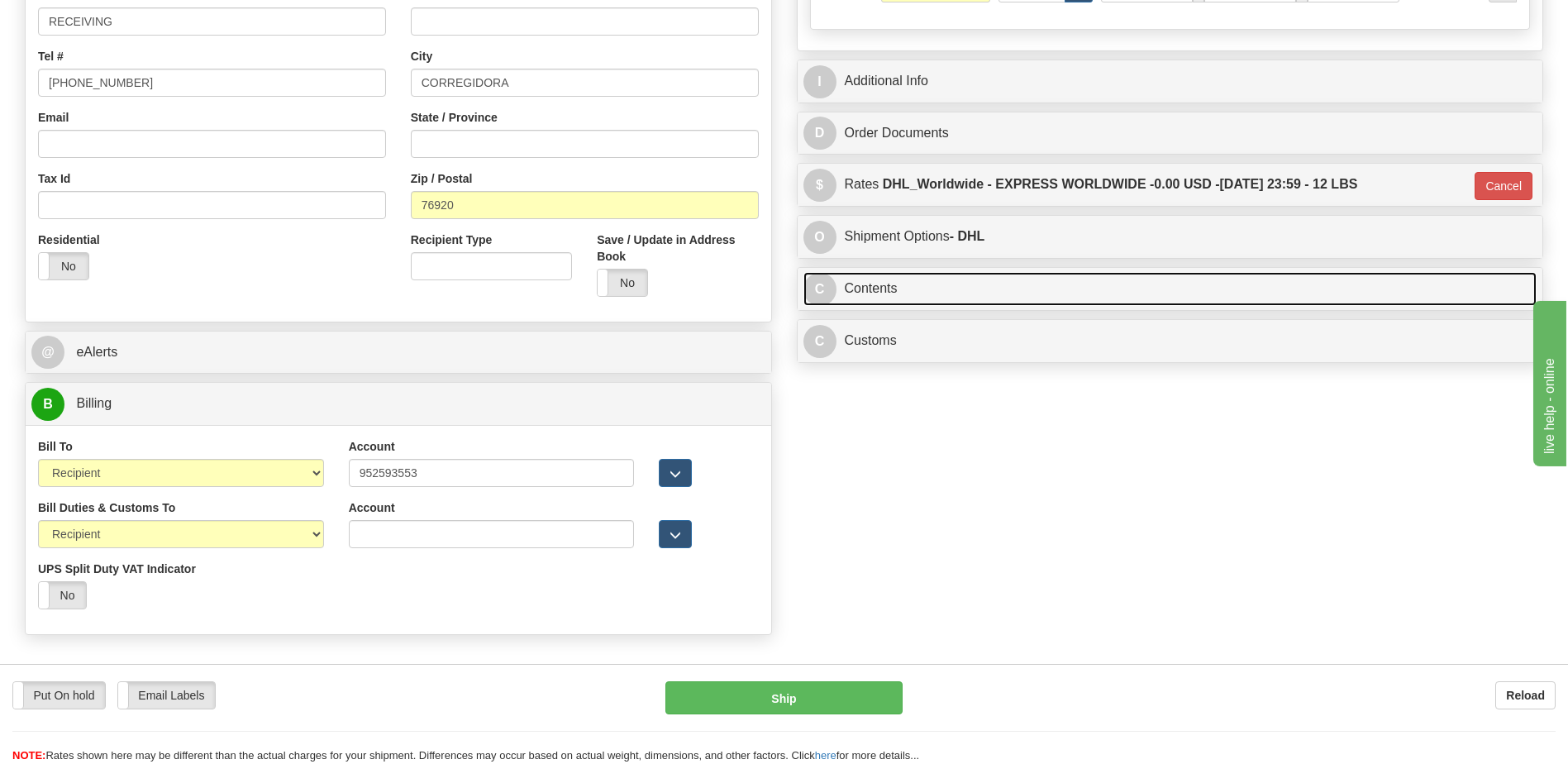
click at [940, 298] on link "C Contents" at bounding box center [1170, 289] width 734 height 34
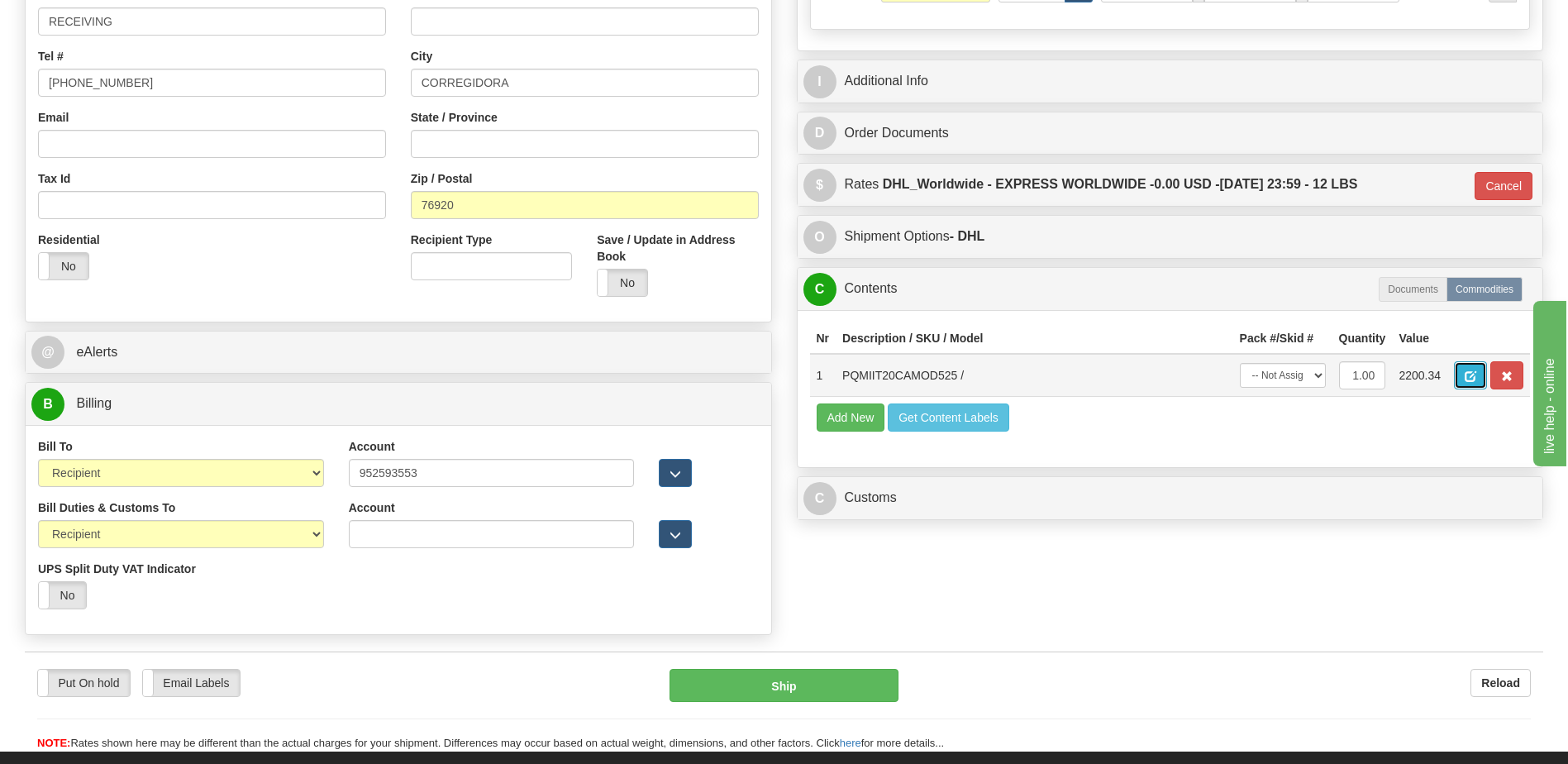
click at [1469, 380] on span "button" at bounding box center [1471, 376] width 12 height 11
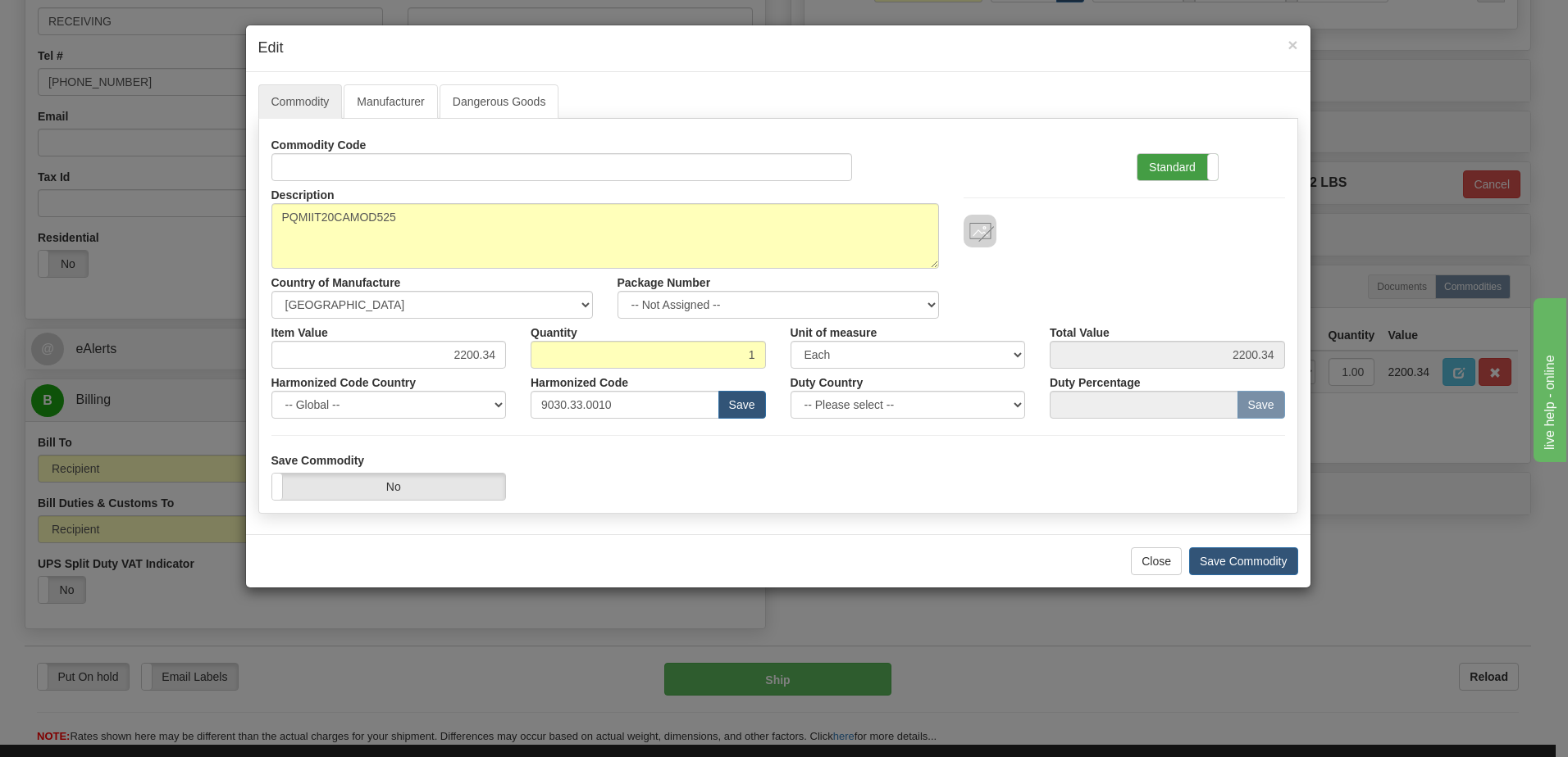
click at [1174, 168] on label "Standard" at bounding box center [1176, 167] width 80 height 27
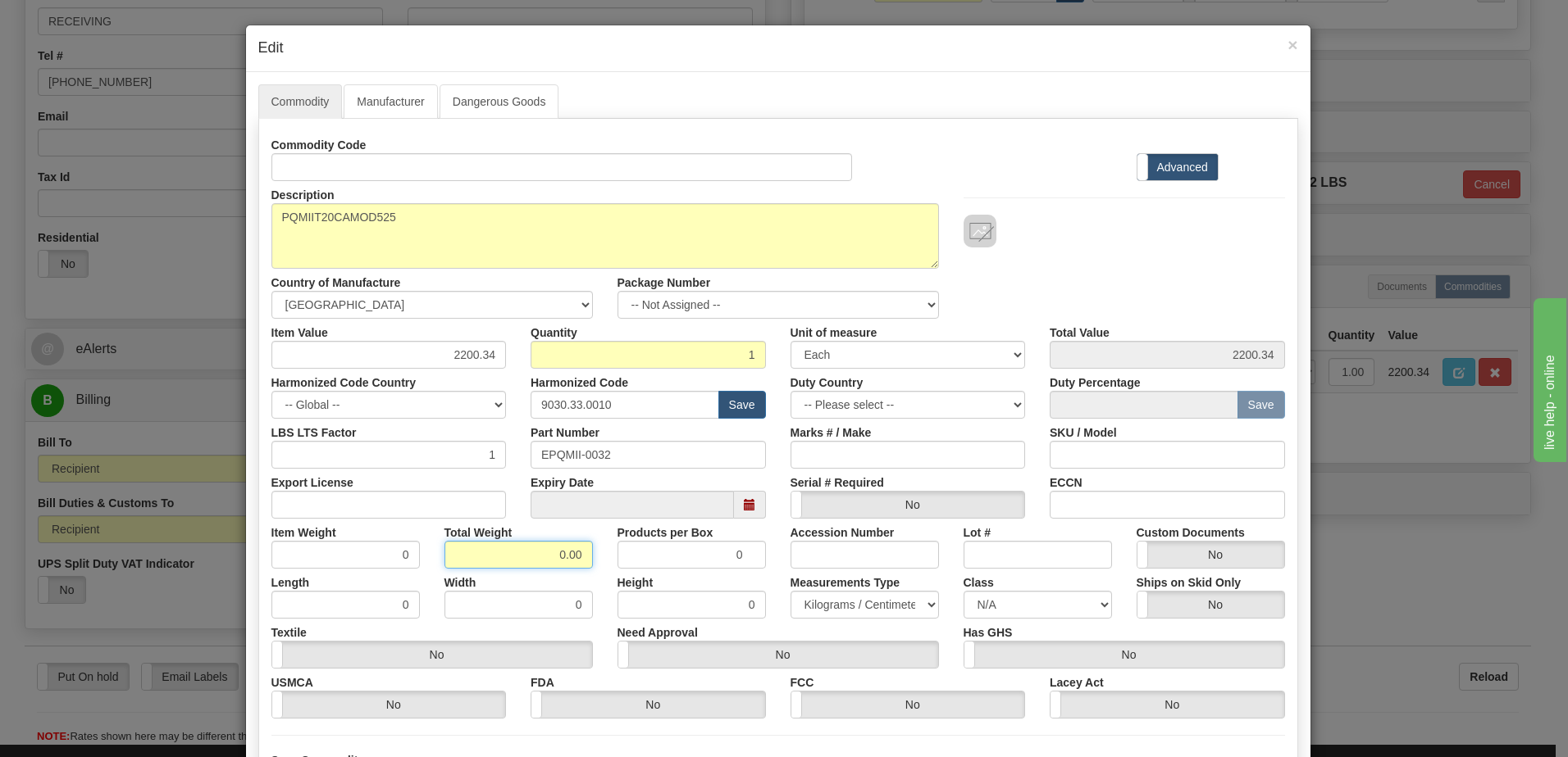
drag, startPoint x: 530, startPoint y: 559, endPoint x: 708, endPoint y: 591, distance: 180.9
click at [708, 591] on div "Commodity Code Standard Advanced Description PQMIIT20CAMOD525 Country of Manufa…" at bounding box center [778, 425] width 1014 height 587
type input "1"
type input "1.0000"
drag, startPoint x: 354, startPoint y: 561, endPoint x: 382, endPoint y: 562, distance: 28.0
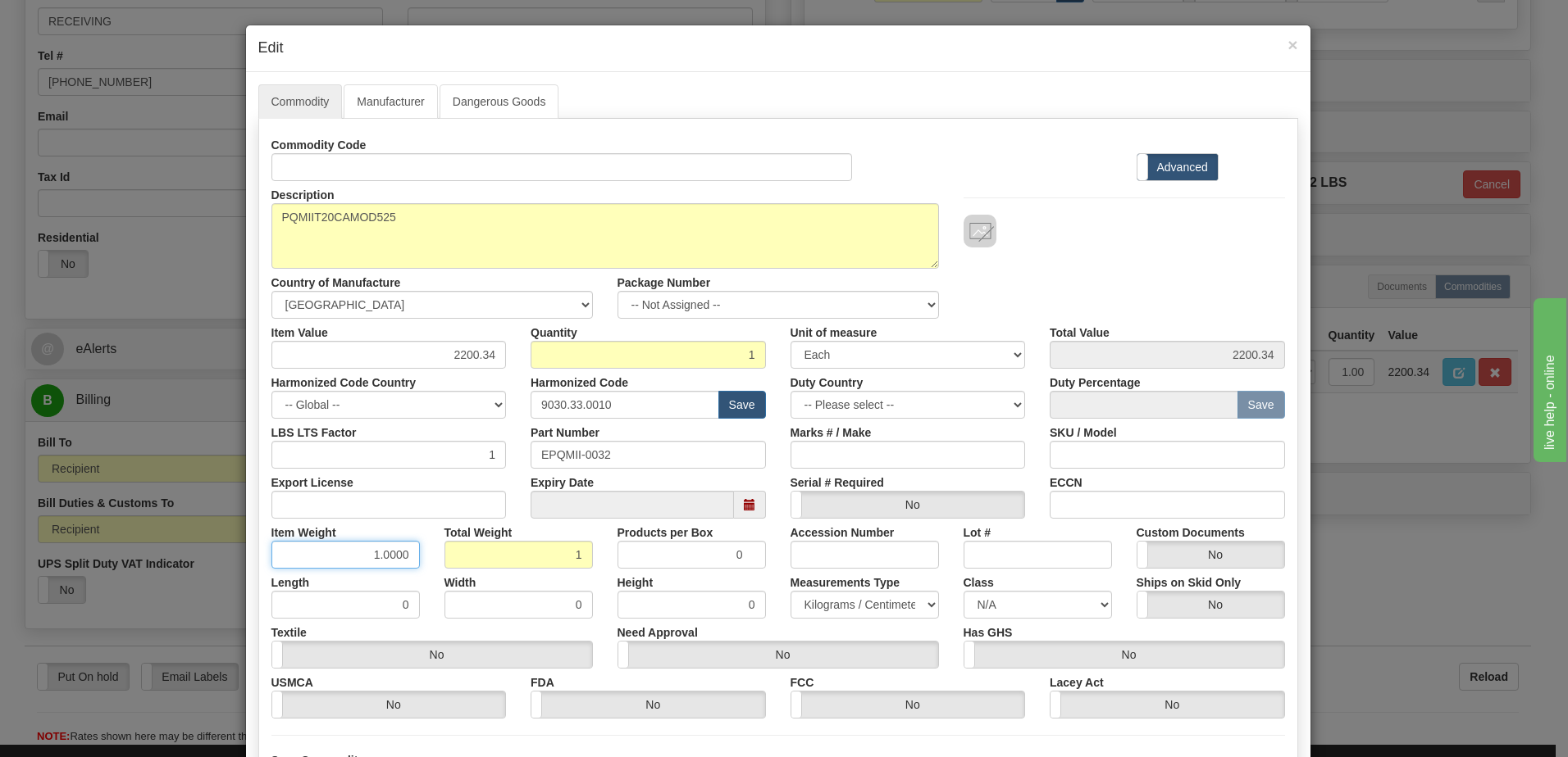
click at [354, 561] on input "1.0000" at bounding box center [345, 555] width 149 height 28
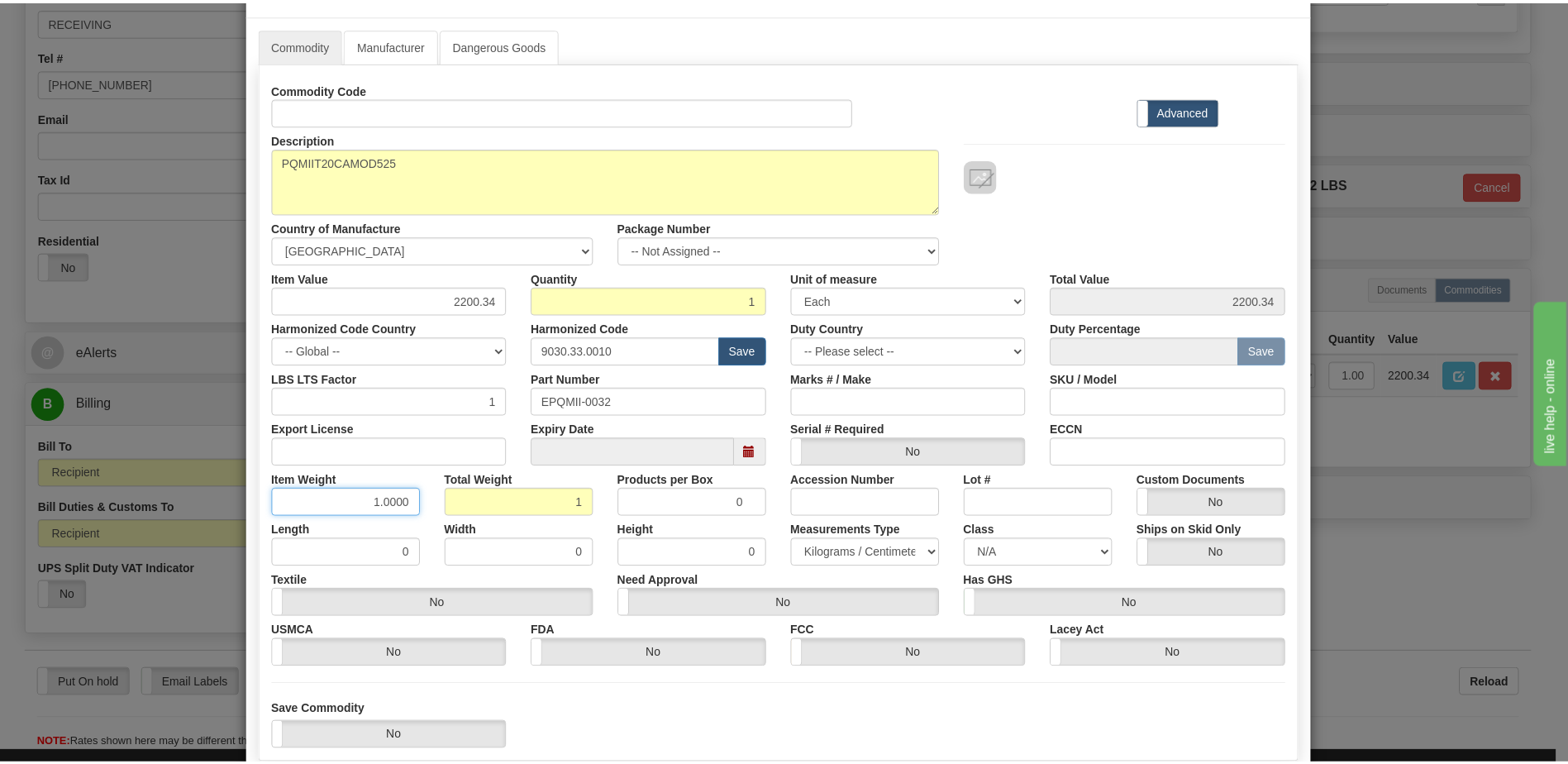
scroll to position [157, 0]
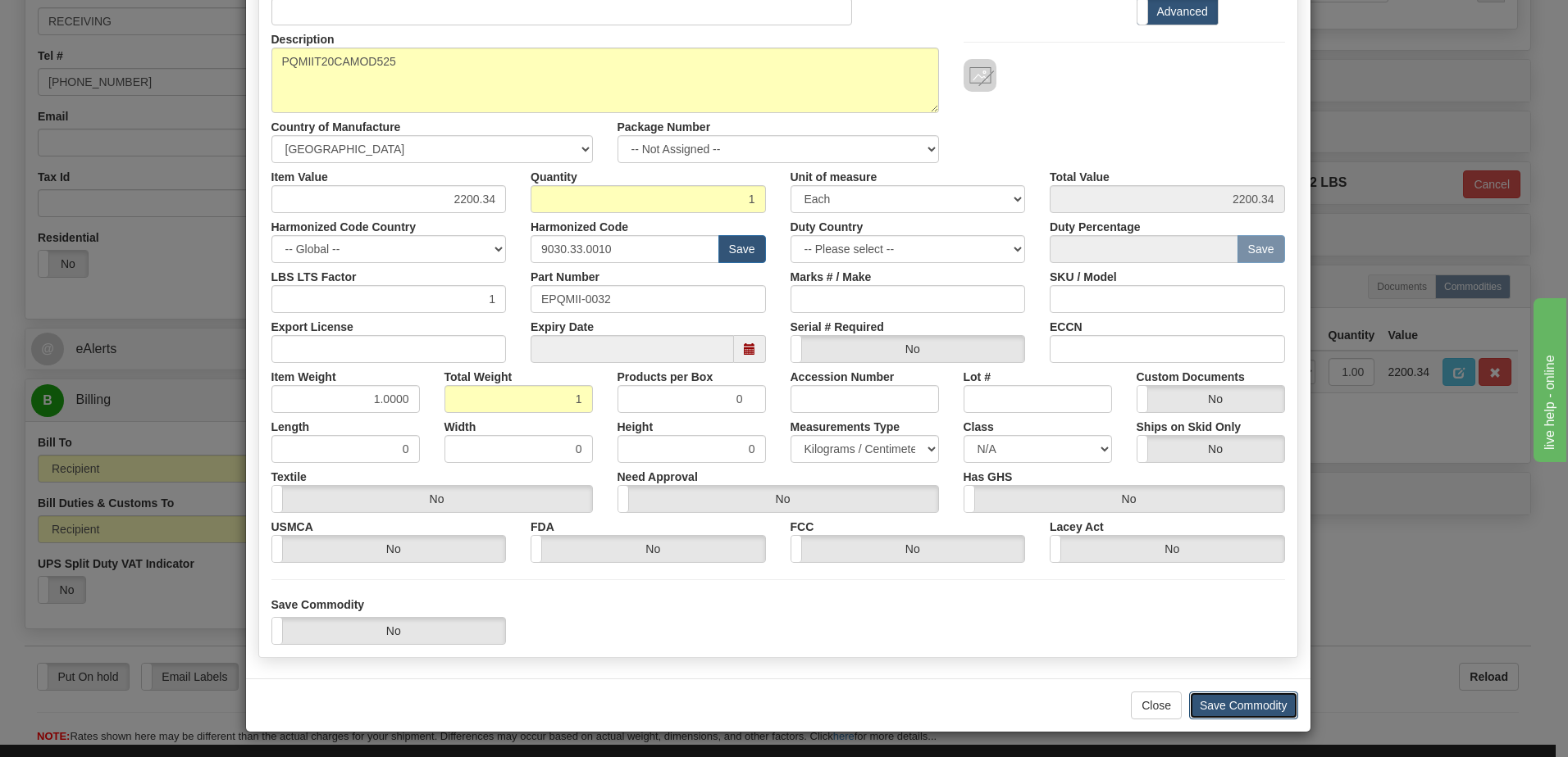
click at [1258, 703] on button "Save Commodity" at bounding box center [1244, 706] width 109 height 28
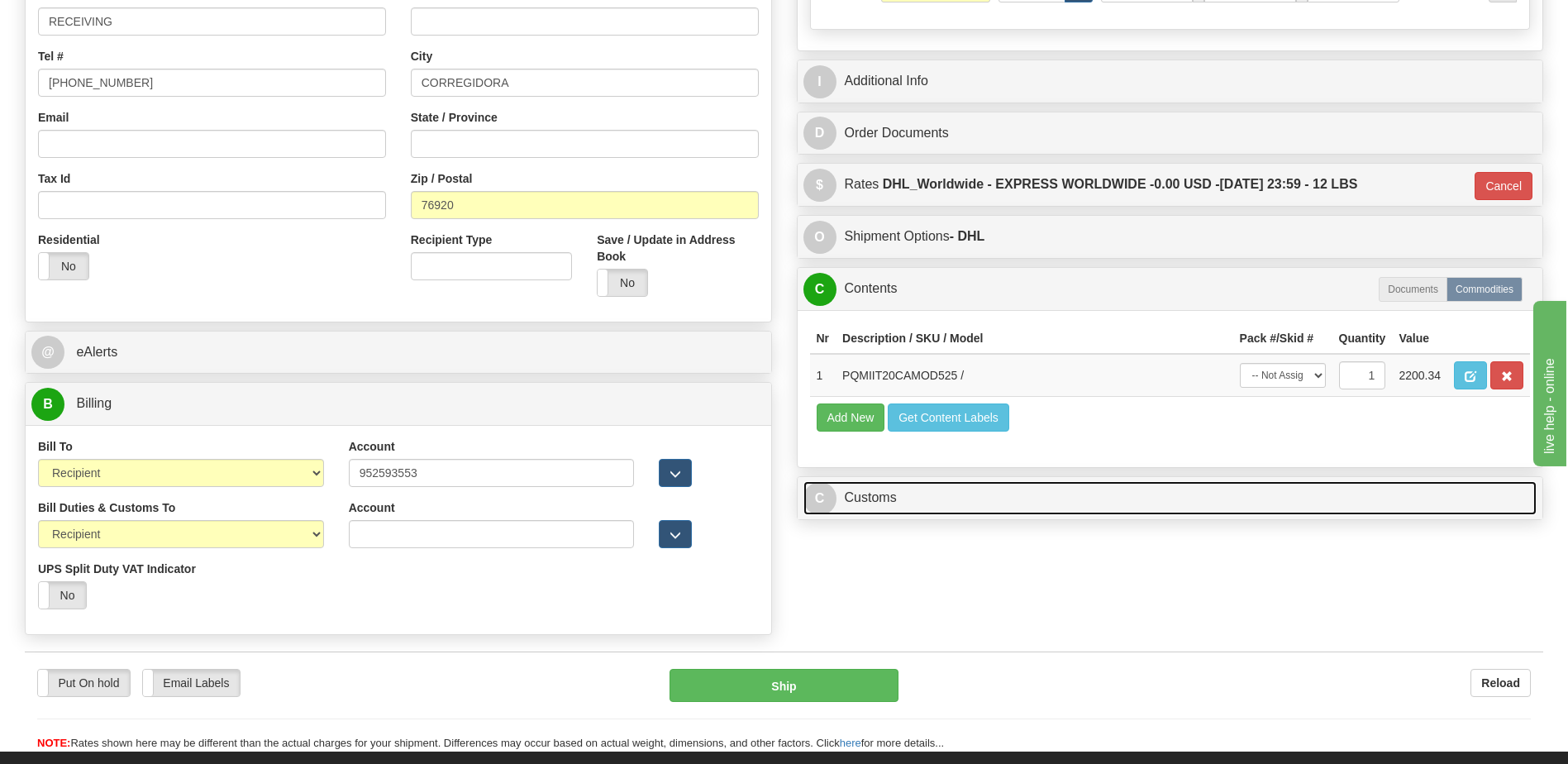
click at [912, 510] on link "C Customs" at bounding box center [1170, 498] width 734 height 34
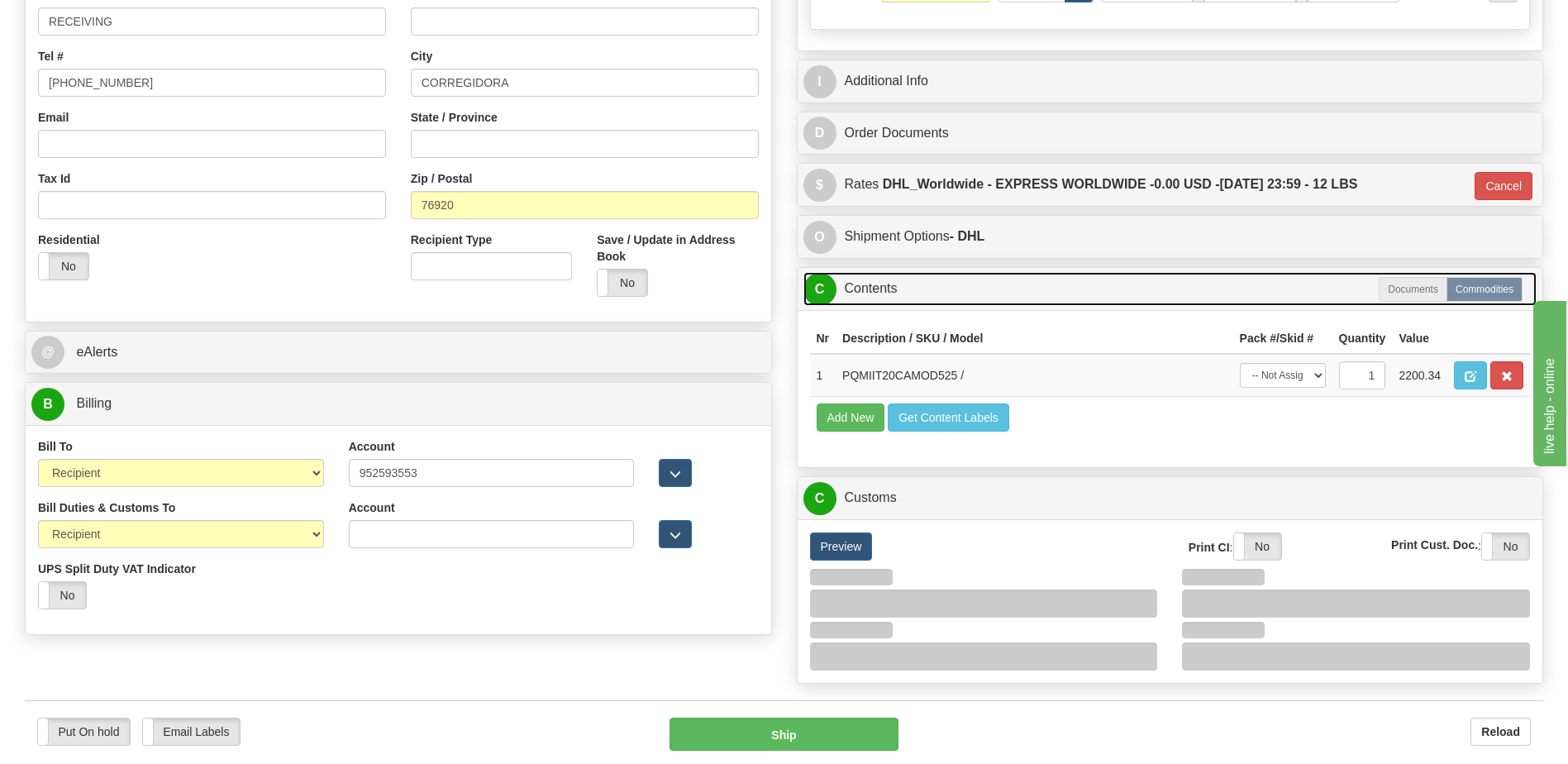
click at [918, 294] on link "C Contents" at bounding box center [1170, 289] width 734 height 34
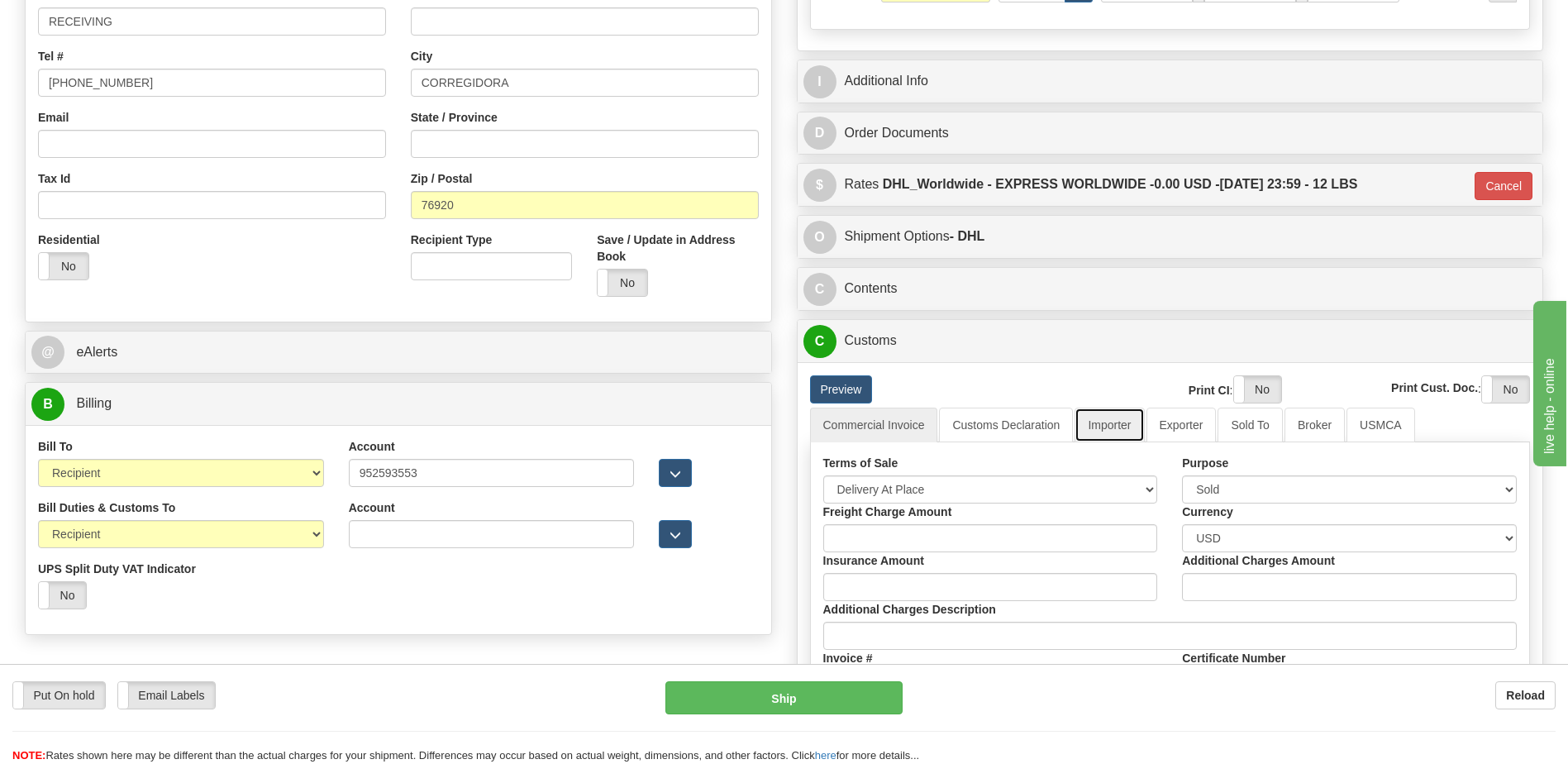
click at [1121, 419] on link "Importer" at bounding box center [1110, 425] width 70 height 35
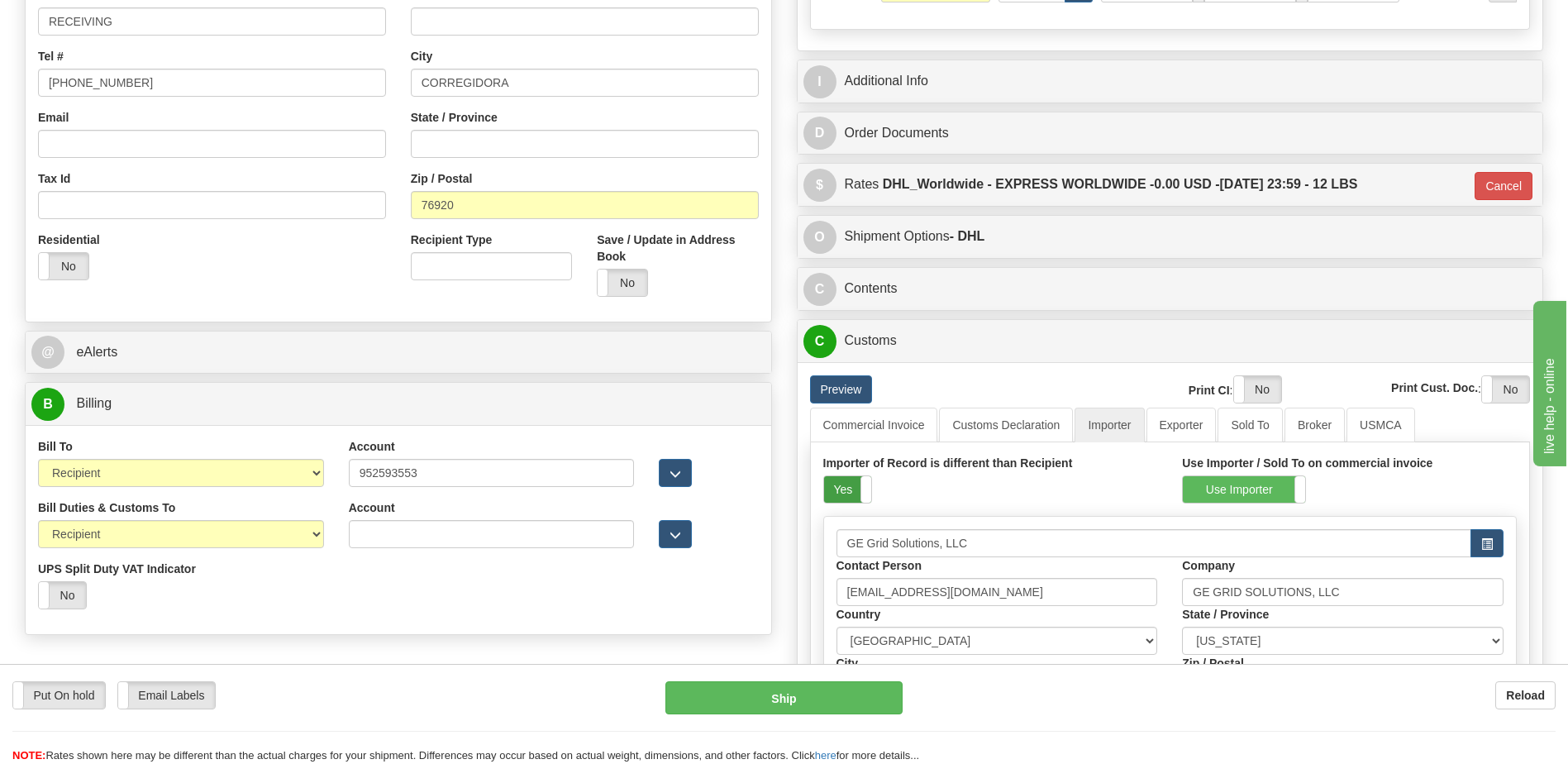
click at [856, 484] on label "Yes" at bounding box center [847, 489] width 47 height 27
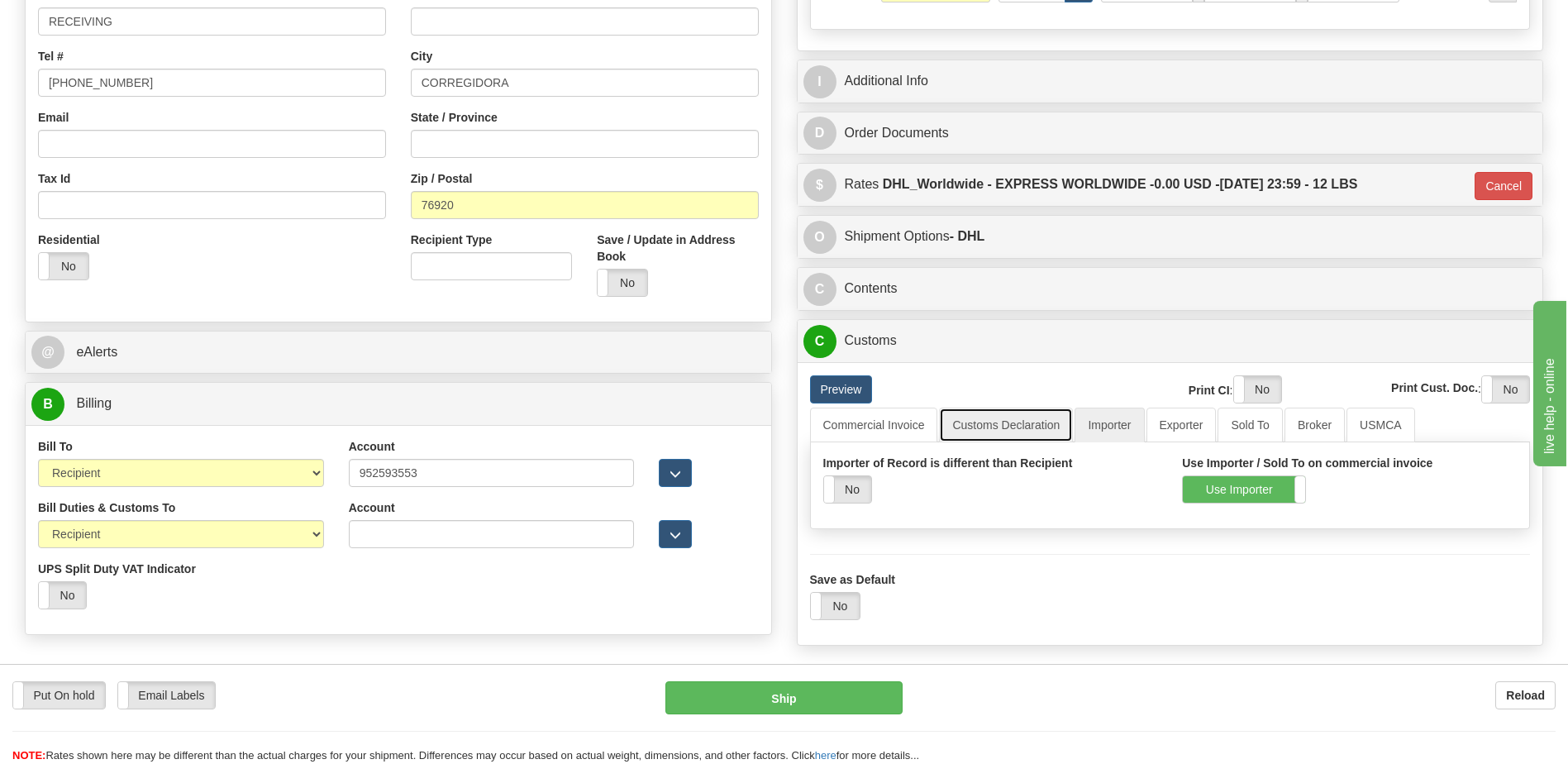
click at [983, 439] on link "Customs Declaration" at bounding box center [1006, 425] width 134 height 35
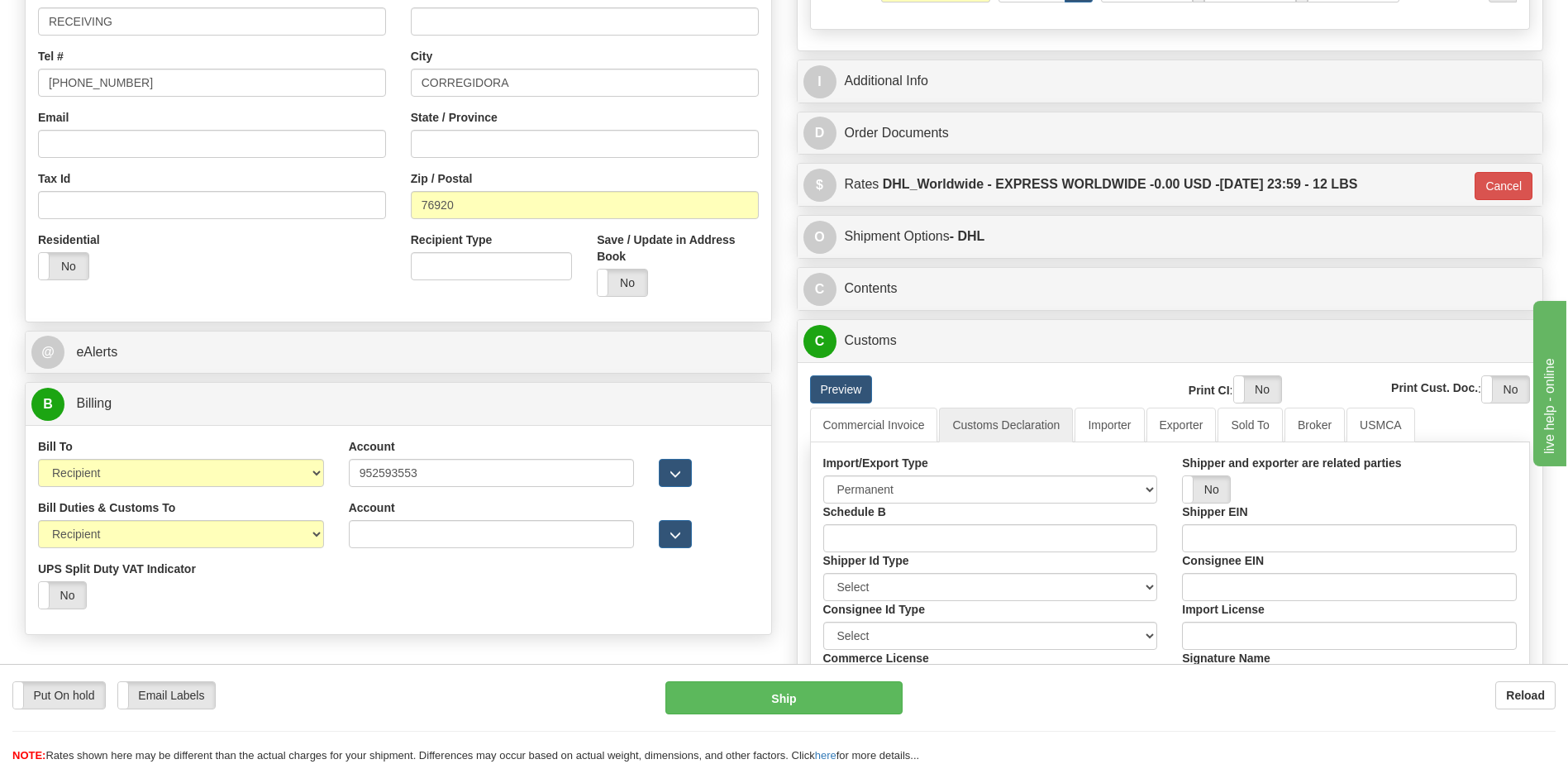
click at [835, 405] on div "Preview Print CI : Yes No Print Cust. Doc. : Yes No" at bounding box center [1170, 392] width 746 height 32
click at [837, 435] on link "Commercial Invoice" at bounding box center [874, 425] width 128 height 35
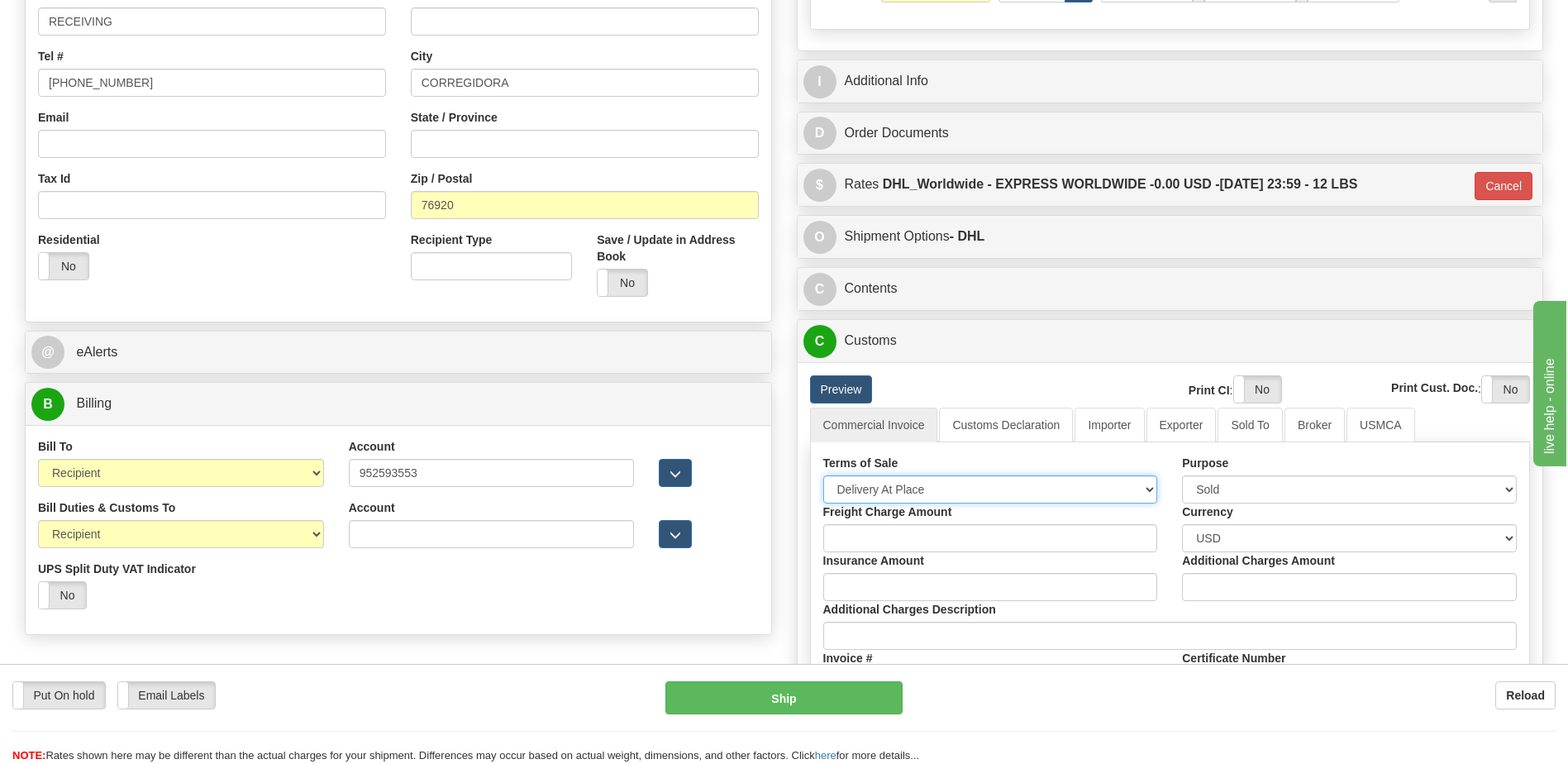
click at [856, 486] on select "Free Carrier Free On Board Ex Works Delivered Duty Unpaid Delivered Duty Paid C…" at bounding box center [990, 489] width 335 height 28
select select "7"
click at [823, 476] on select "Free Carrier Free On Board Ex Works Delivered Duty Unpaid Delivered Duty Paid C…" at bounding box center [990, 489] width 335 height 28
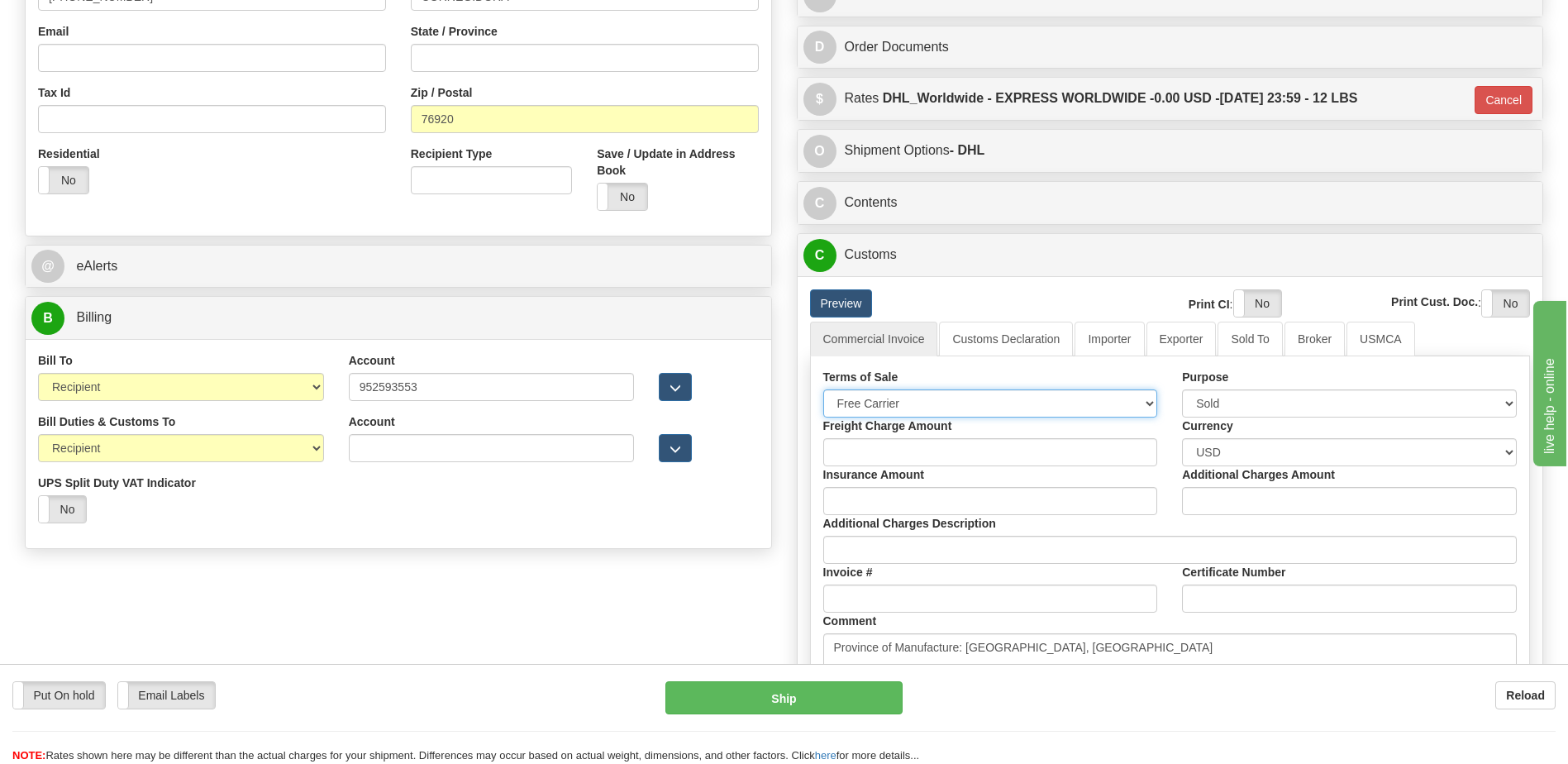
scroll to position [579, 0]
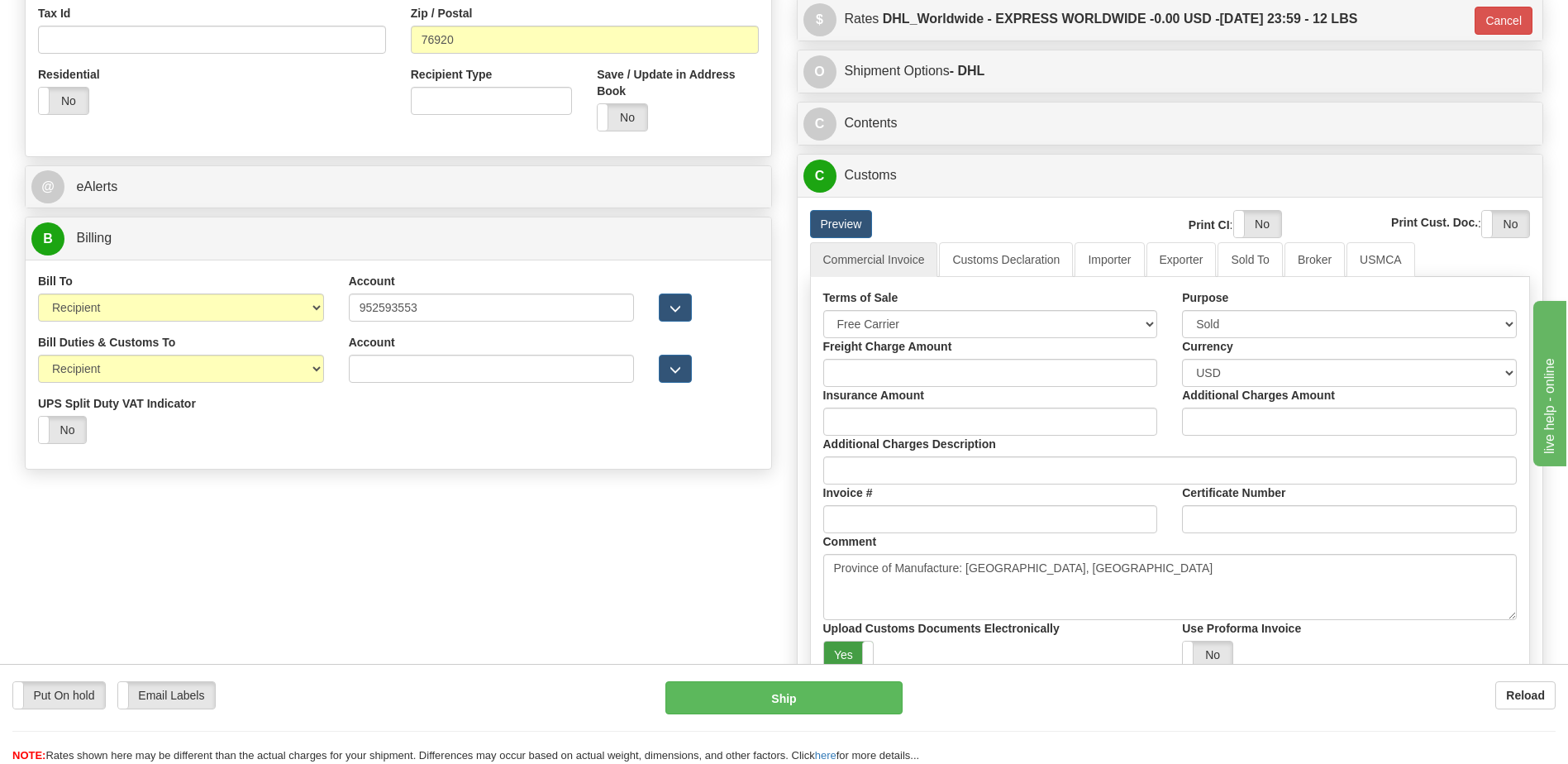
click at [851, 656] on label "Yes" at bounding box center [849, 655] width 50 height 27
click at [1258, 222] on label "Yes" at bounding box center [1257, 224] width 47 height 27
click at [1500, 221] on label "Yes" at bounding box center [1505, 224] width 47 height 27
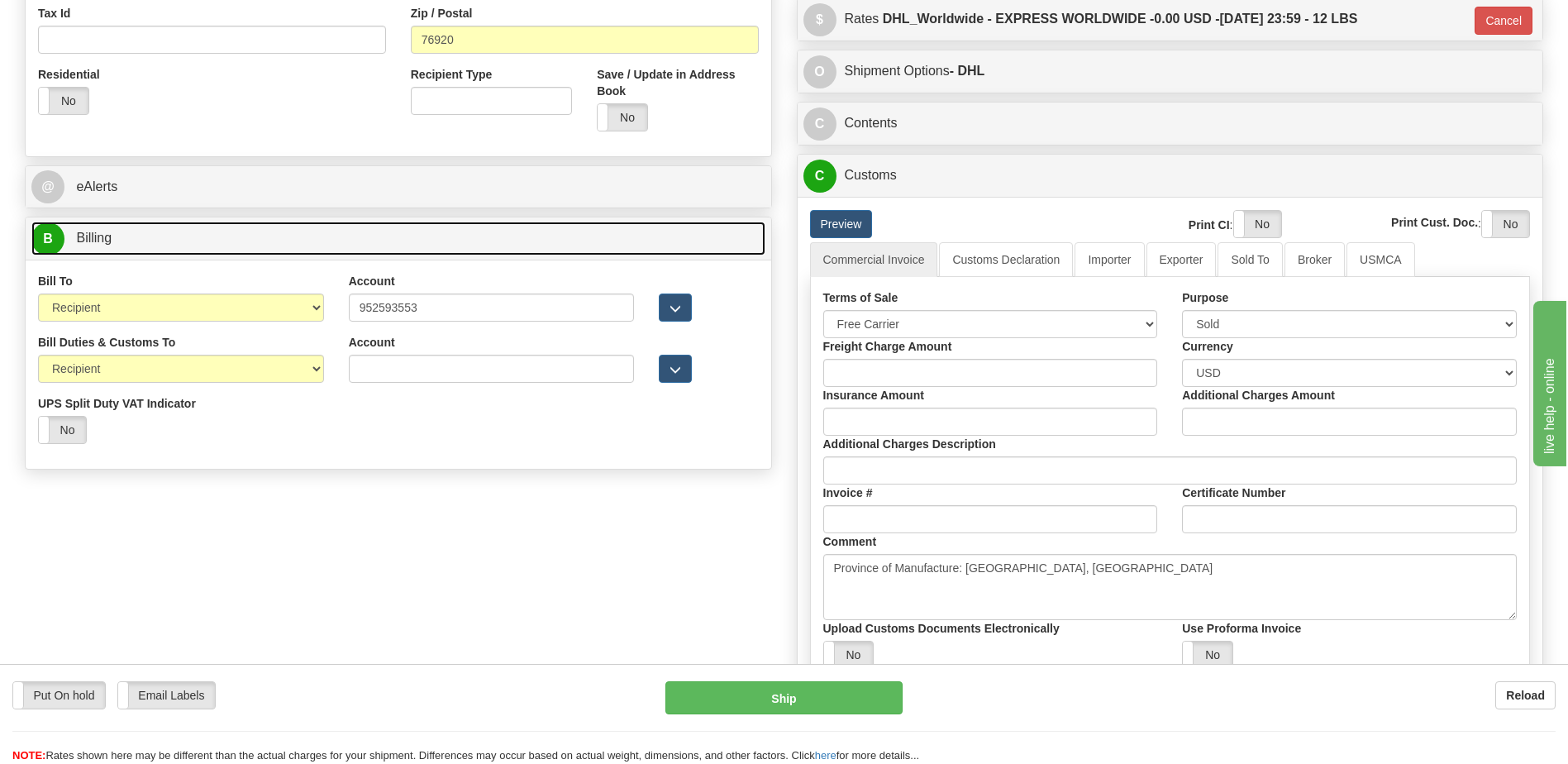
click at [405, 247] on link "B Billing" at bounding box center [399, 239] width 734 height 34
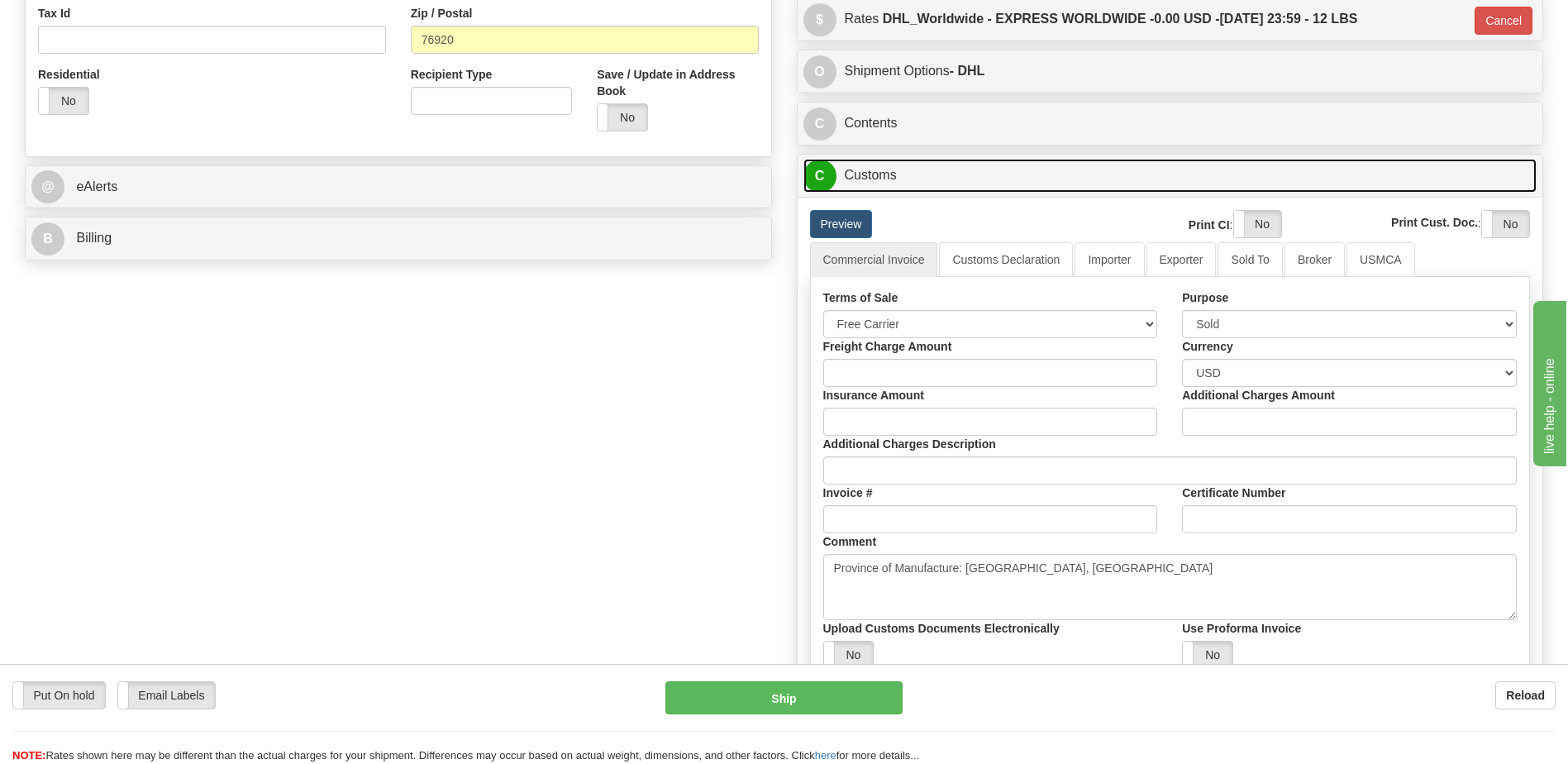
click at [889, 180] on link "C Customs" at bounding box center [1170, 176] width 734 height 34
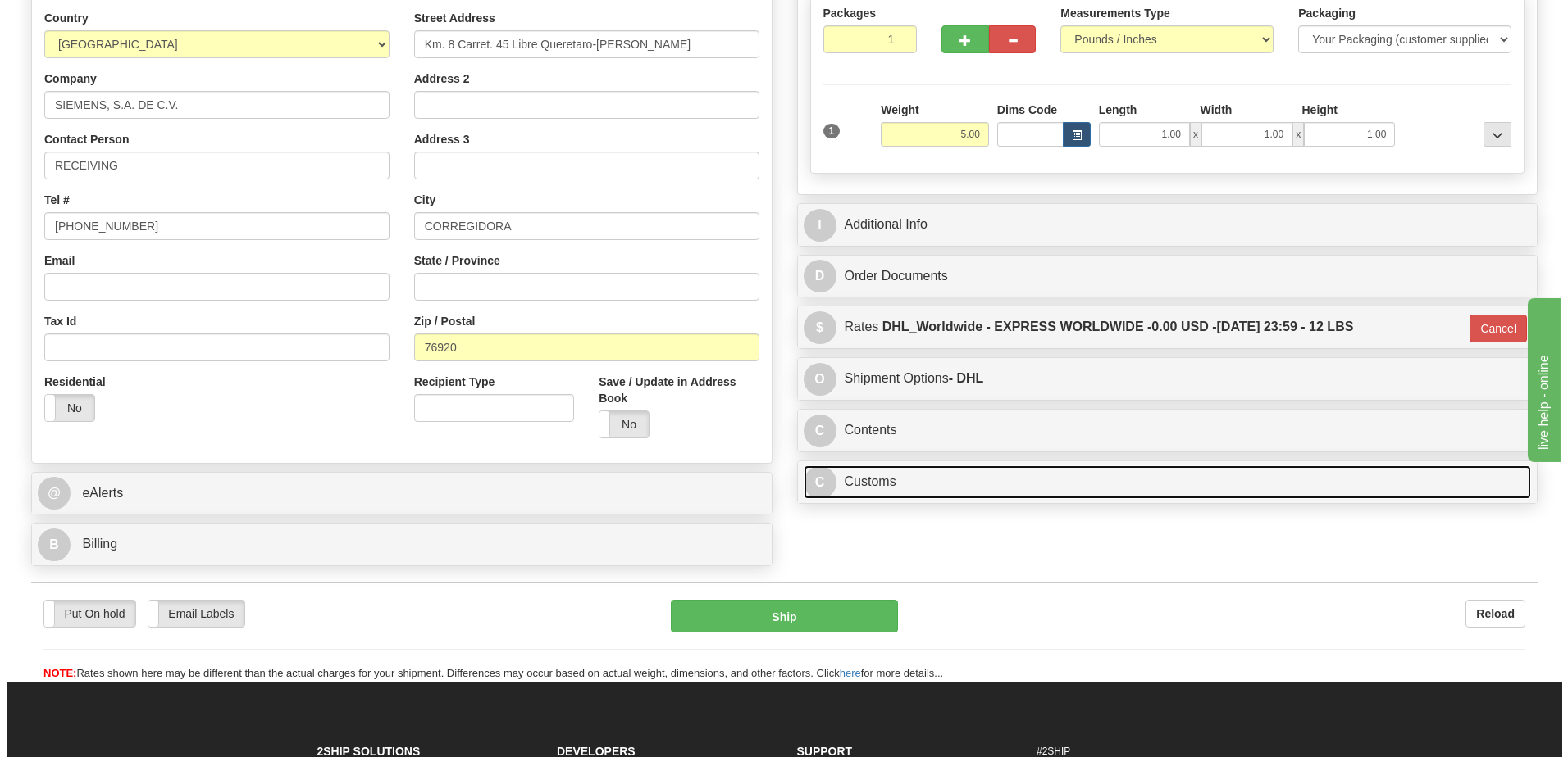
scroll to position [202, 0]
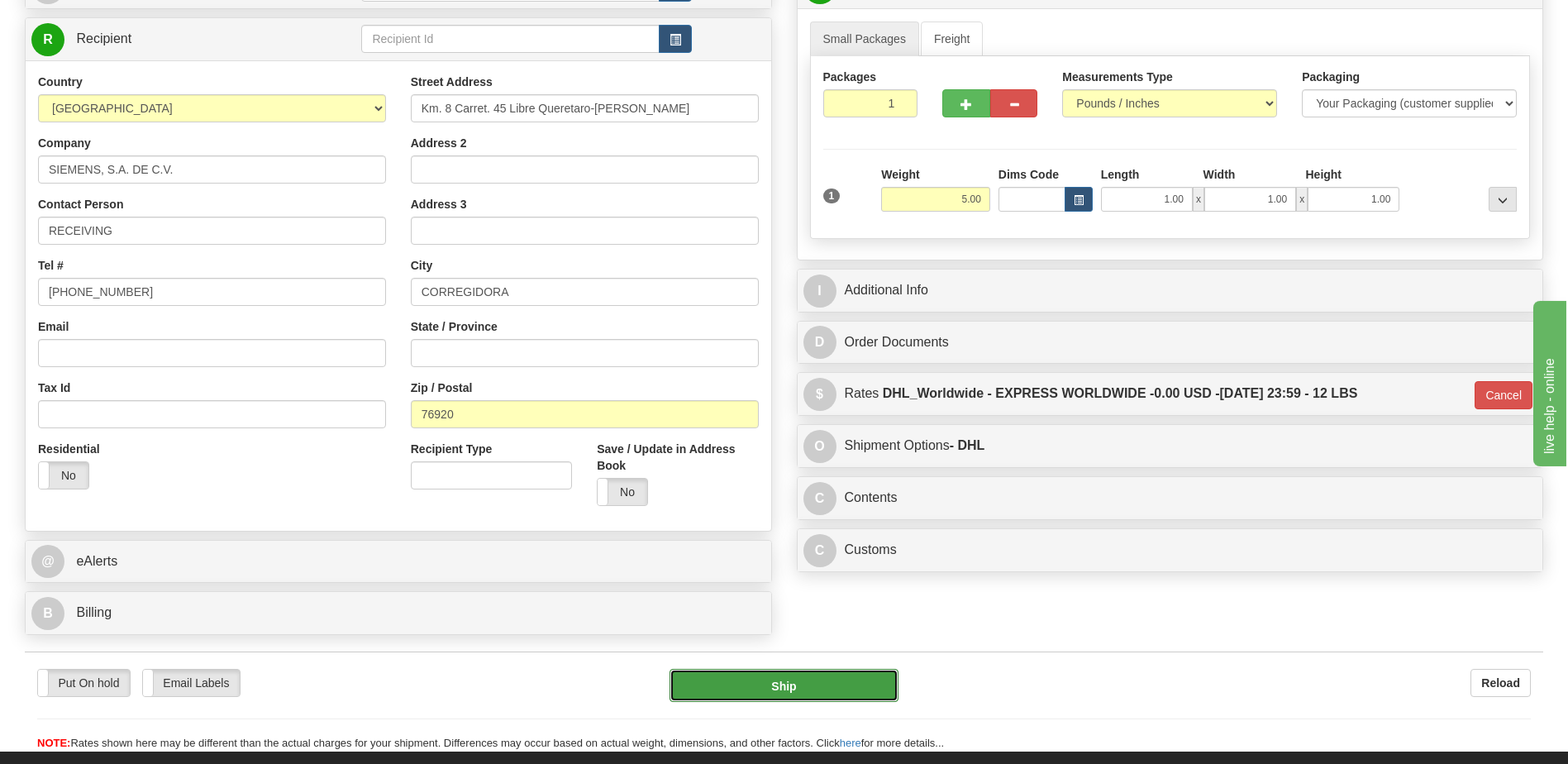
click at [787, 690] on button "Ship" at bounding box center [784, 685] width 228 height 33
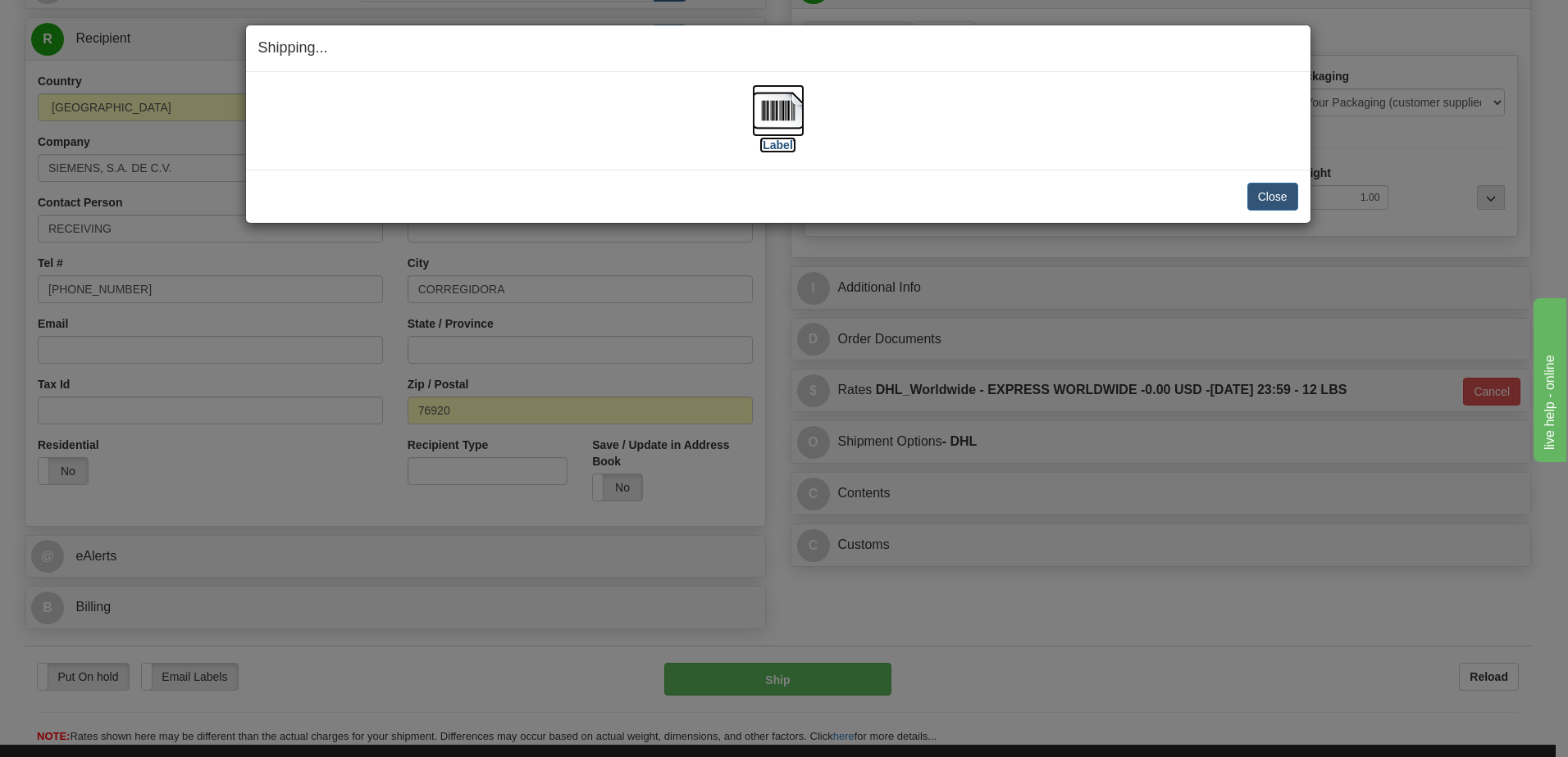
click at [776, 102] on img at bounding box center [778, 110] width 52 height 52
